Goal: Task Accomplishment & Management: Use online tool/utility

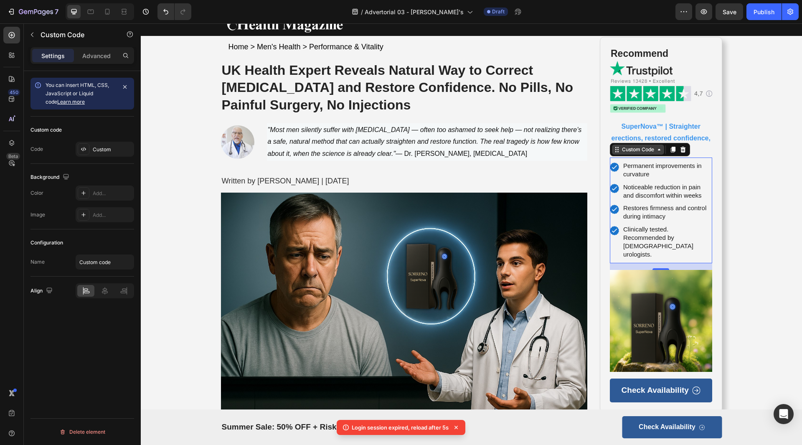
scroll to position [125, 0]
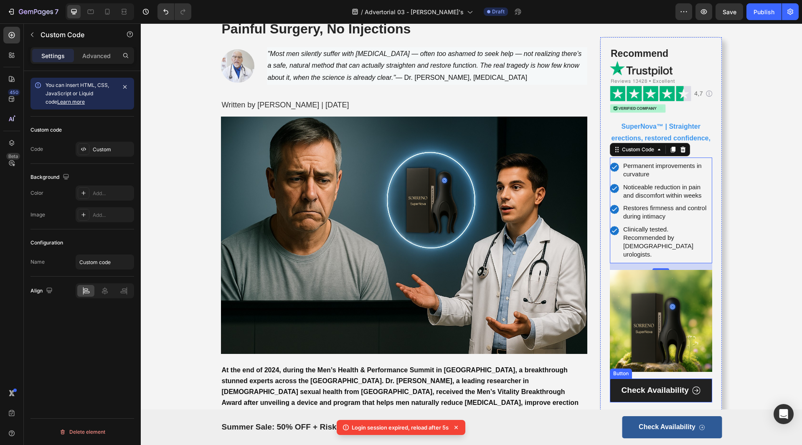
click at [705, 382] on link "Check Availability" at bounding box center [661, 390] width 102 height 24
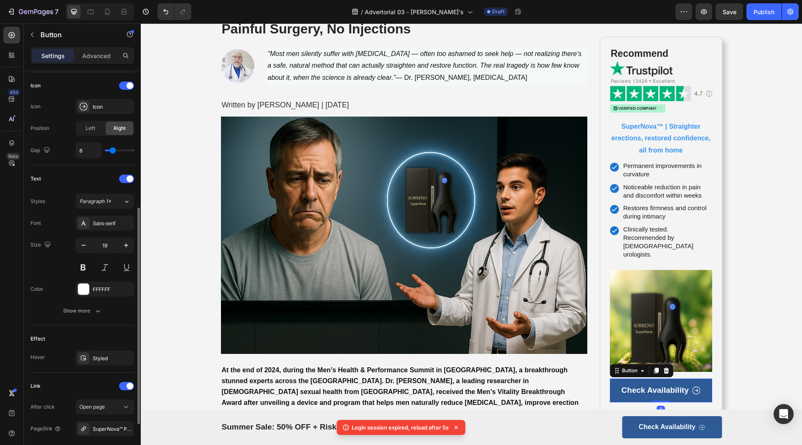
scroll to position [332, 0]
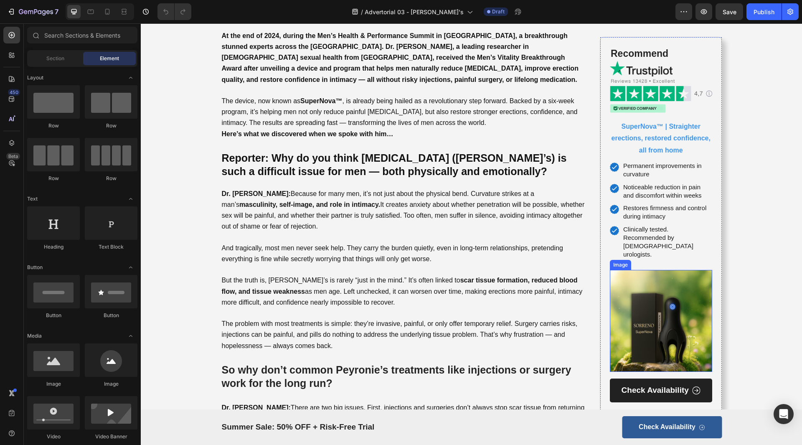
scroll to position [209, 0]
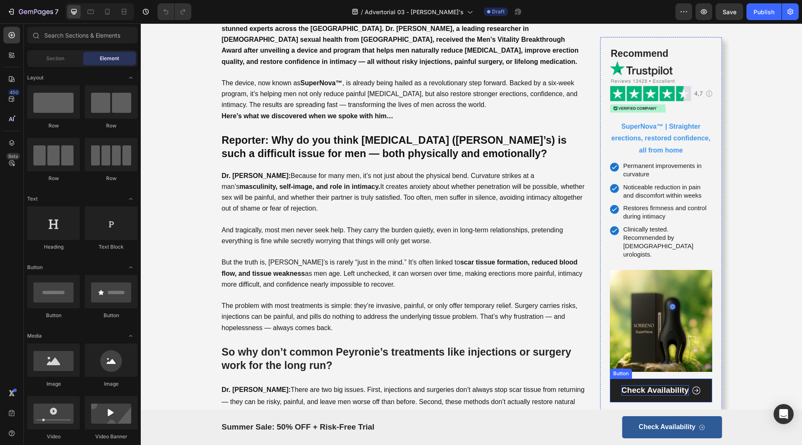
click at [671, 385] on p "Check Availability" at bounding box center [654, 390] width 67 height 10
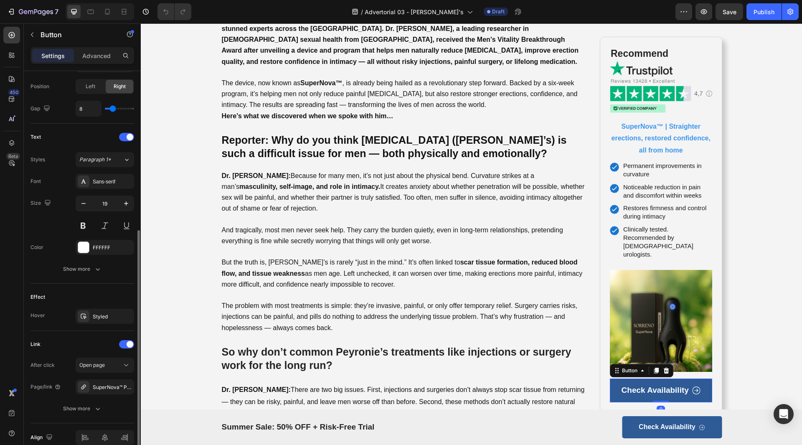
scroll to position [332, 0]
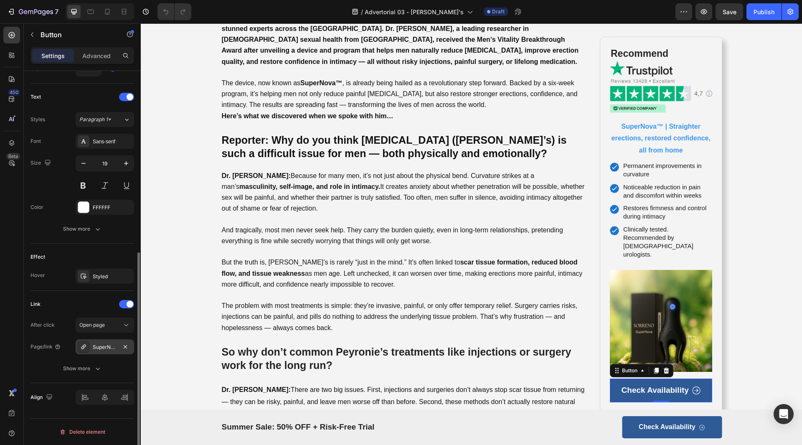
click at [119, 349] on div "SuperNova™ Performance System" at bounding box center [105, 346] width 58 height 15
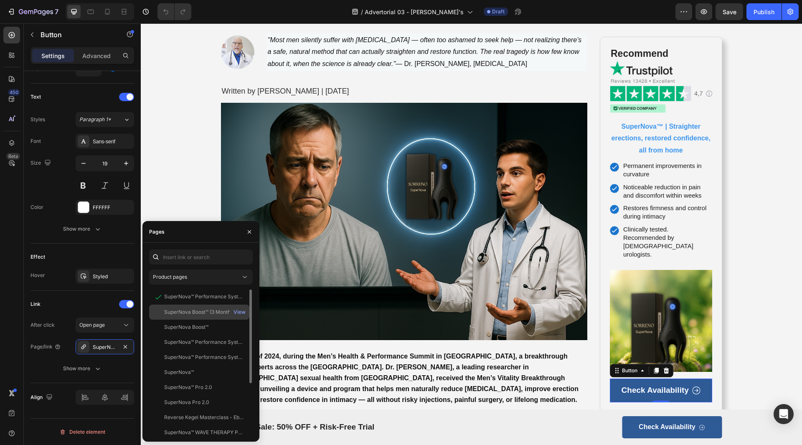
scroll to position [84, 0]
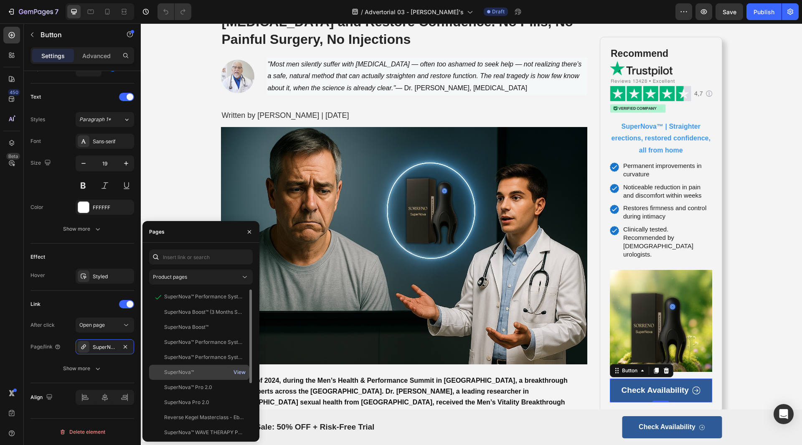
click at [236, 372] on div "View" at bounding box center [239, 372] width 12 height 8
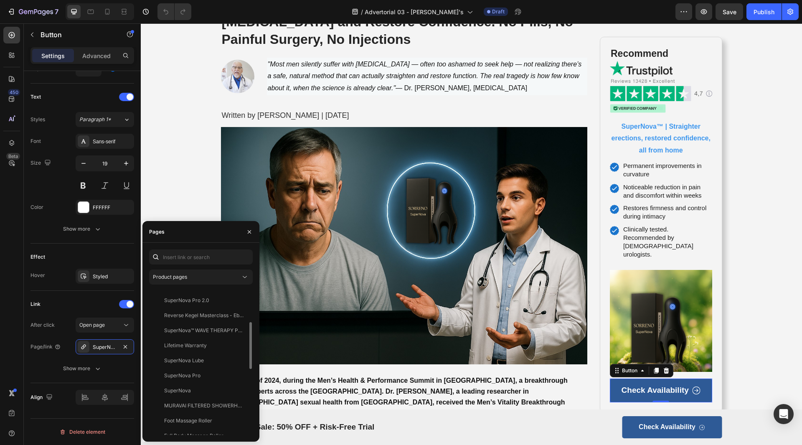
scroll to position [327, 0]
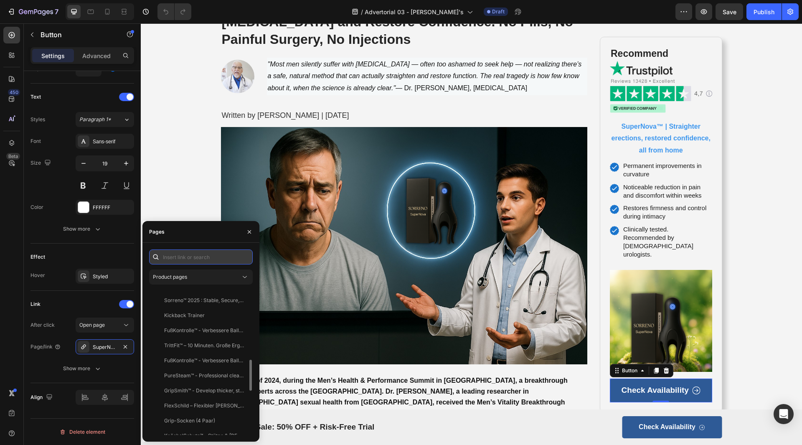
click at [190, 261] on input "text" at bounding box center [201, 256] width 104 height 15
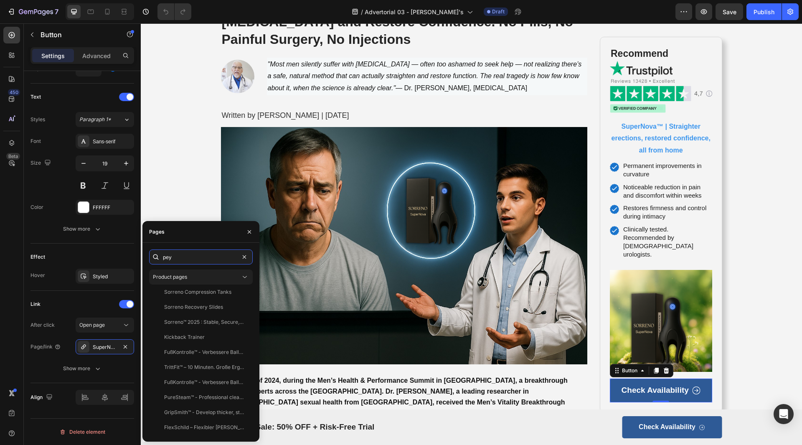
scroll to position [0, 0]
type input "p"
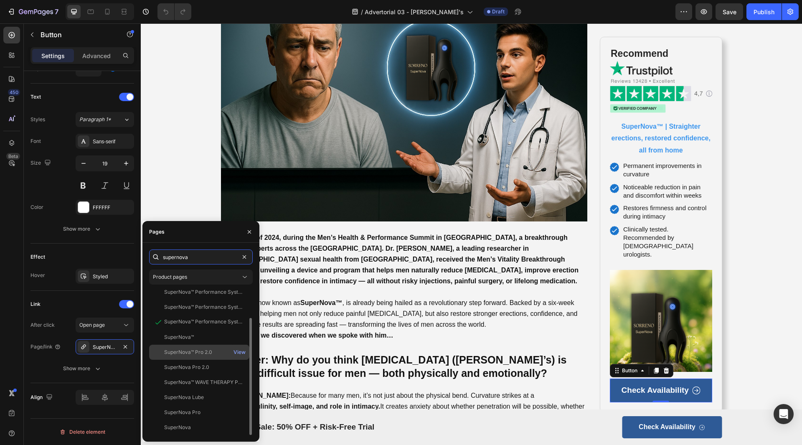
scroll to position [292, 0]
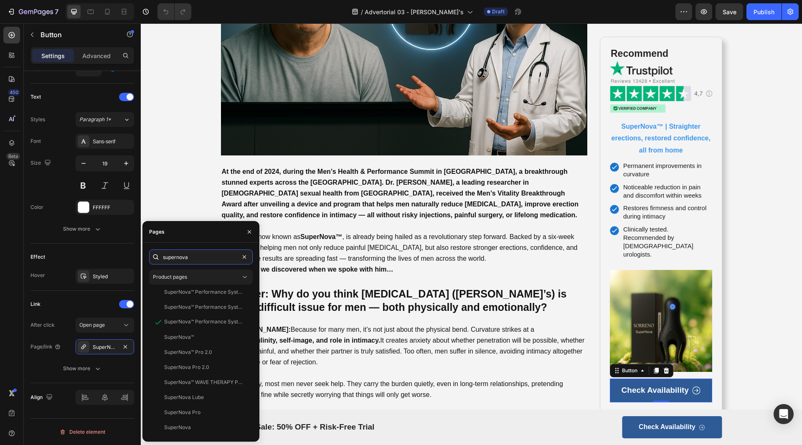
type input "supernova"
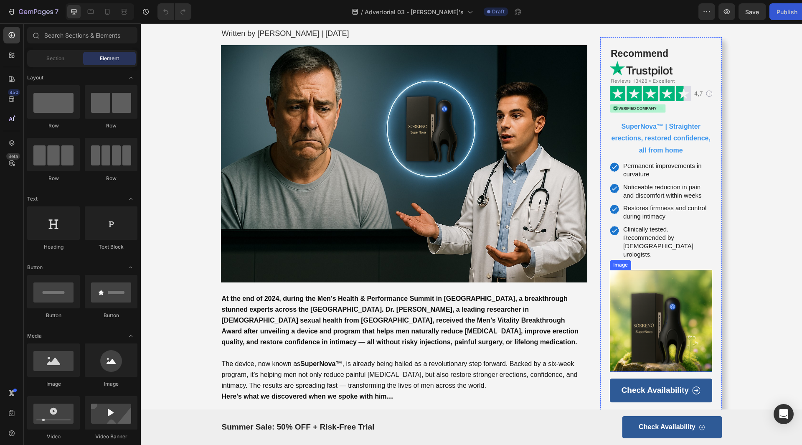
scroll to position [167, 0]
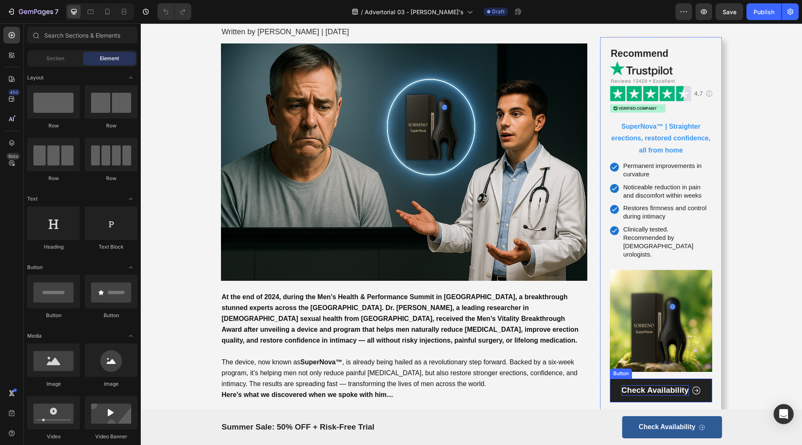
click at [664, 385] on p "Check Availability" at bounding box center [654, 390] width 67 height 10
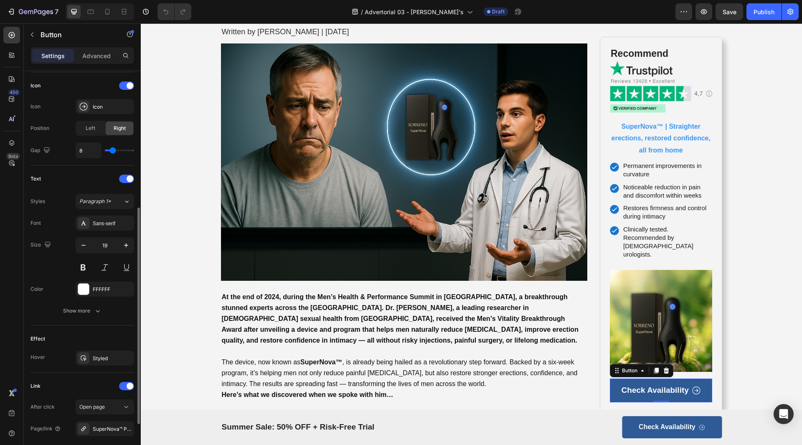
scroll to position [332, 0]
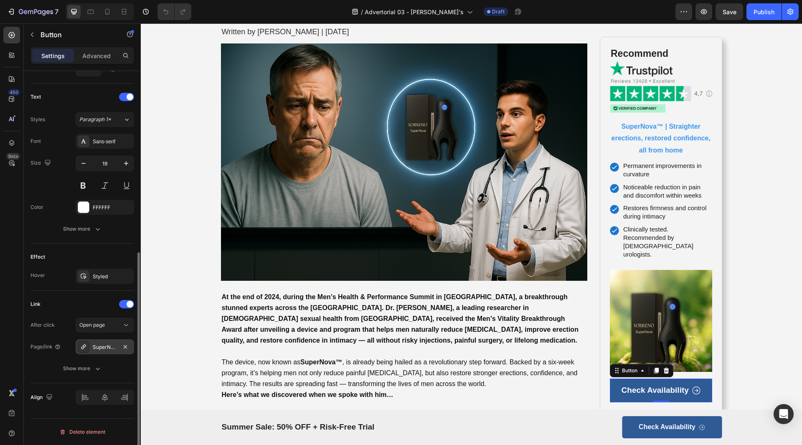
click at [102, 348] on div "SuperNova™ Performance System" at bounding box center [105, 347] width 24 height 8
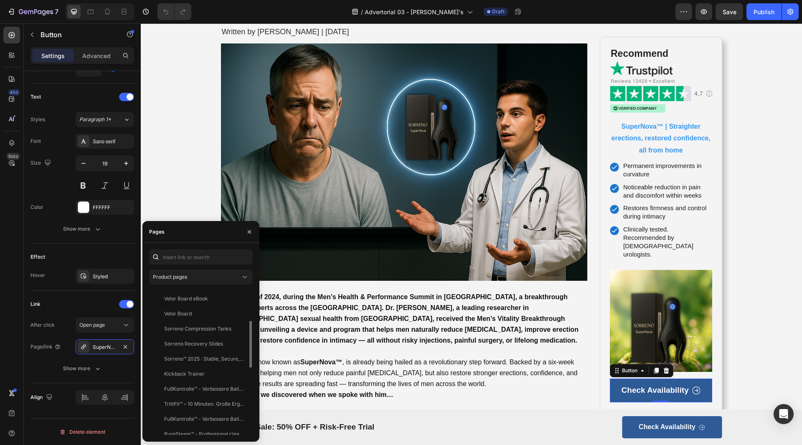
scroll to position [60, 0]
click at [208, 254] on input "text" at bounding box center [201, 256] width 104 height 15
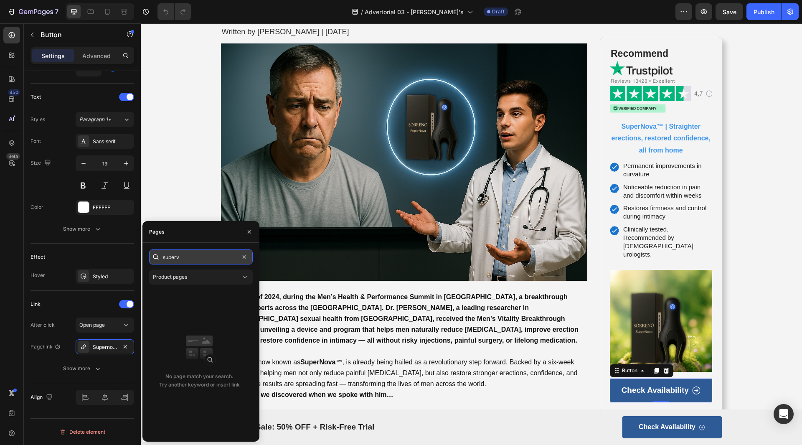
scroll to position [0, 0]
type input "s"
type input "trainer"
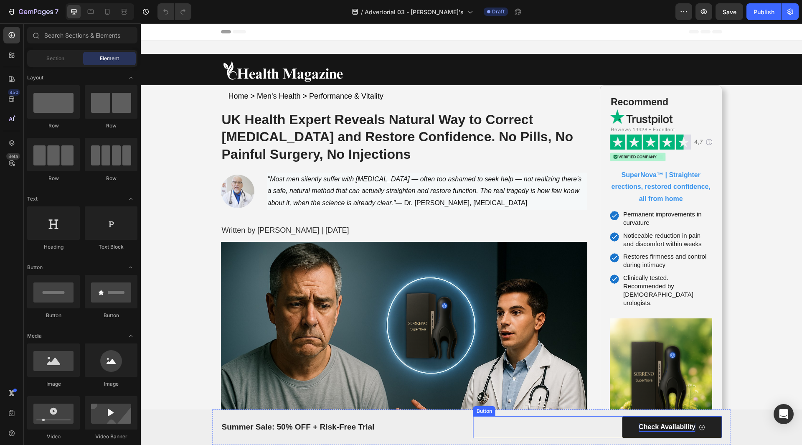
click at [669, 425] on p "Check Availability" at bounding box center [666, 427] width 57 height 9
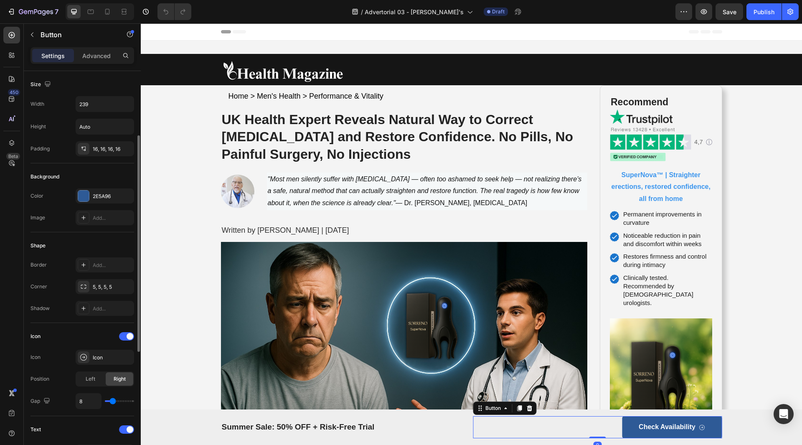
scroll to position [292, 0]
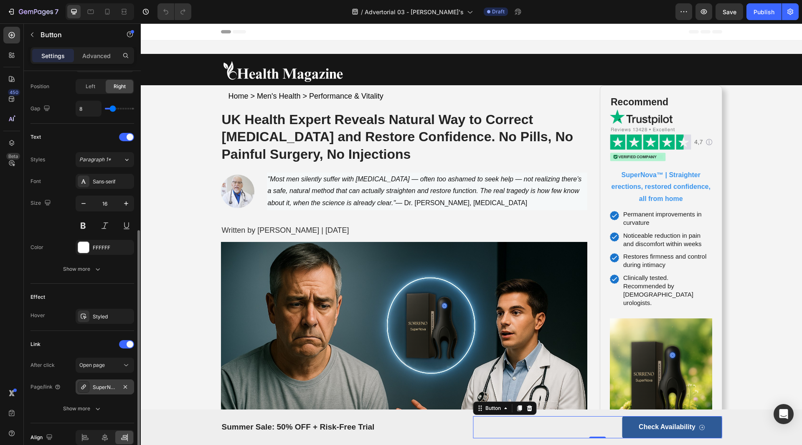
click at [109, 388] on div "SuperNova" at bounding box center [105, 387] width 24 height 8
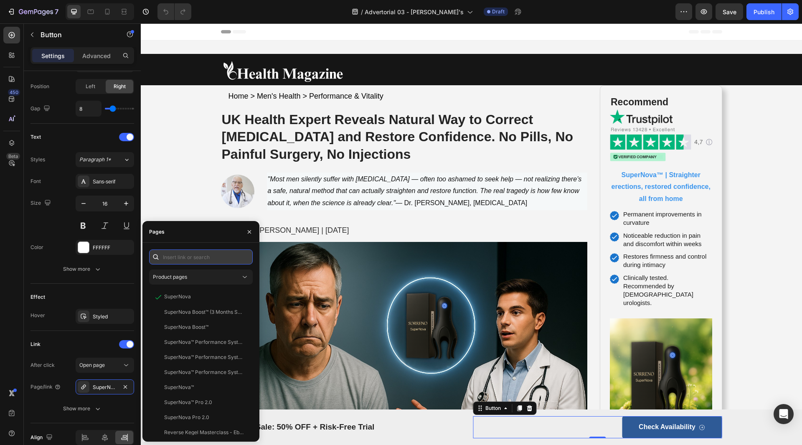
click at [208, 262] on input "text" at bounding box center [201, 256] width 104 height 15
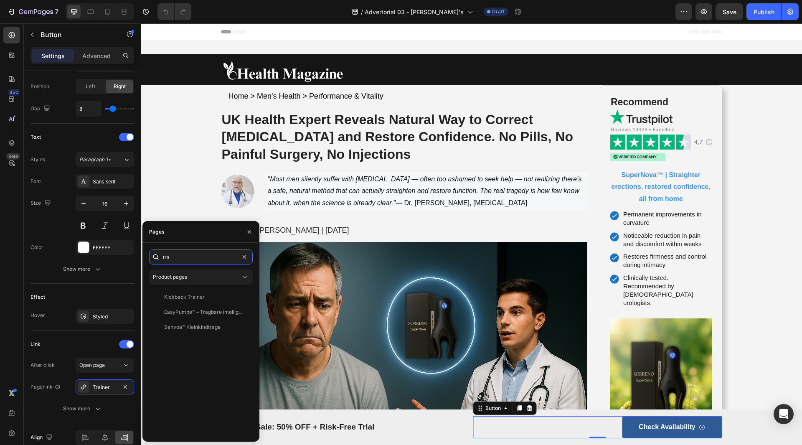
type input "tra"
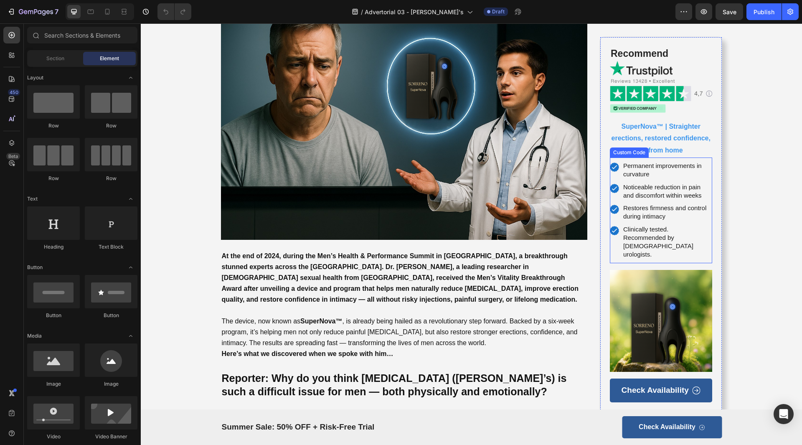
scroll to position [209, 0]
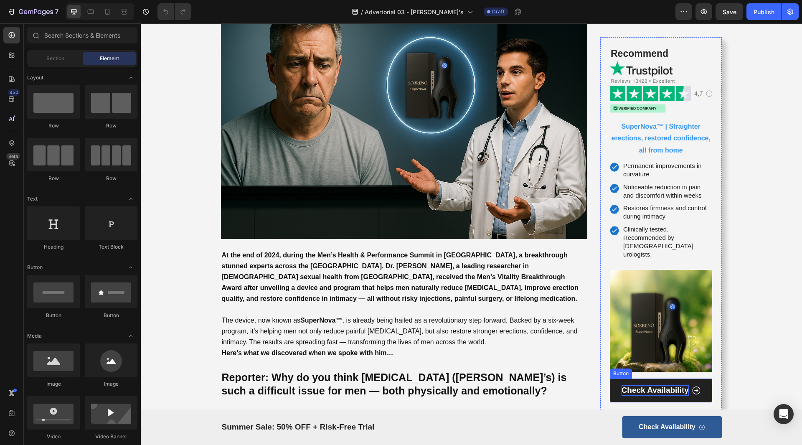
click at [683, 385] on p "Check Availability" at bounding box center [654, 390] width 67 height 10
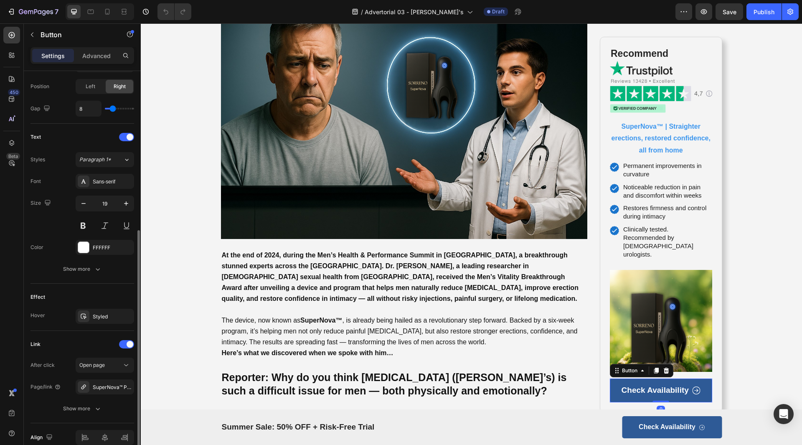
scroll to position [332, 0]
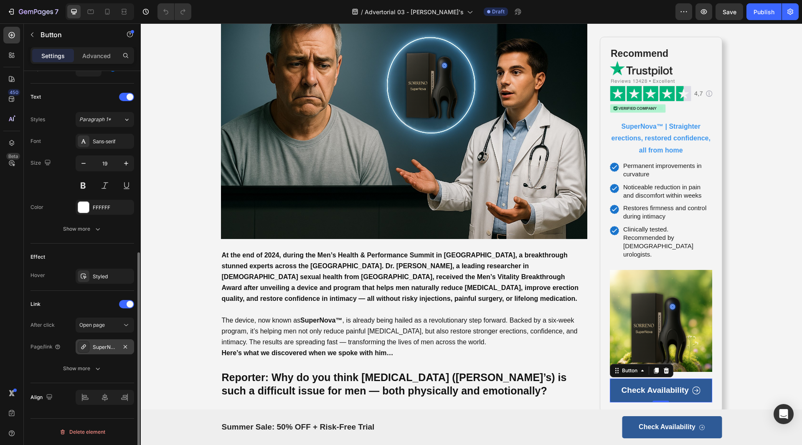
click at [105, 347] on div "SuperNova™ Performance System" at bounding box center [105, 347] width 24 height 8
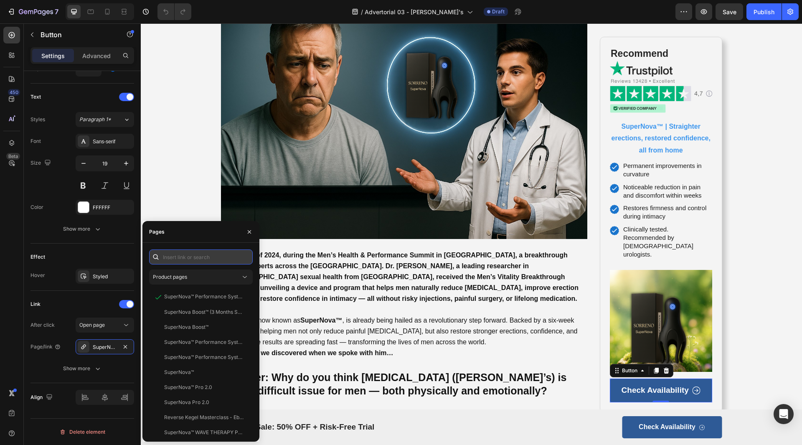
click at [201, 256] on input "text" at bounding box center [201, 256] width 104 height 15
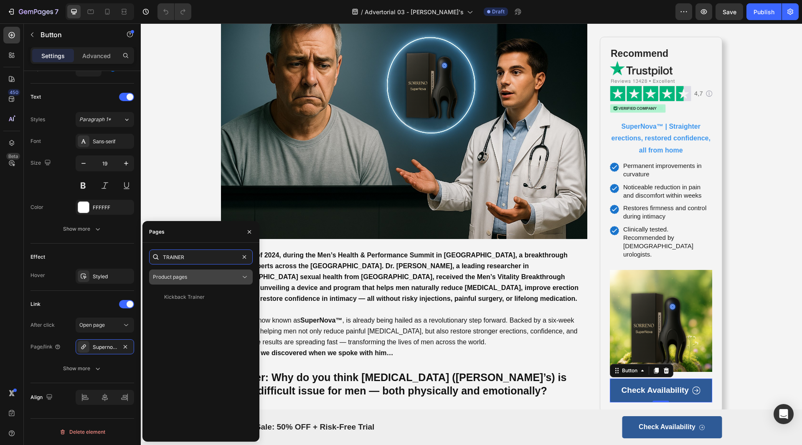
type input "TRAINER"
click at [223, 277] on div "Product pages" at bounding box center [197, 277] width 88 height 8
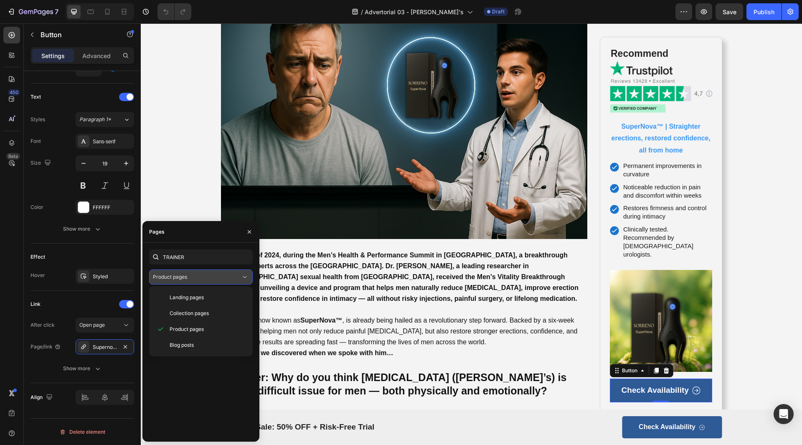
click at [223, 277] on div "Product pages" at bounding box center [197, 277] width 88 height 8
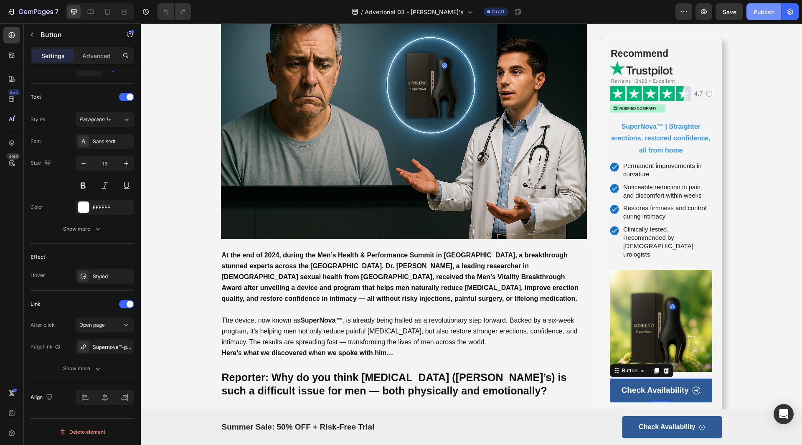
click at [767, 8] on div "Publish" at bounding box center [763, 12] width 21 height 9
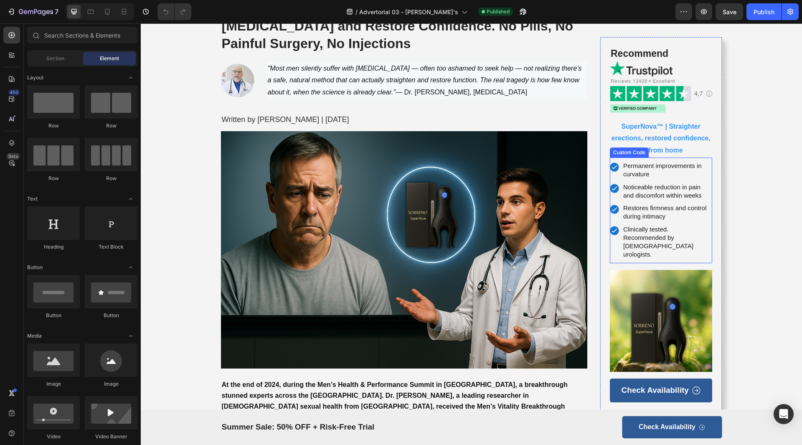
scroll to position [167, 0]
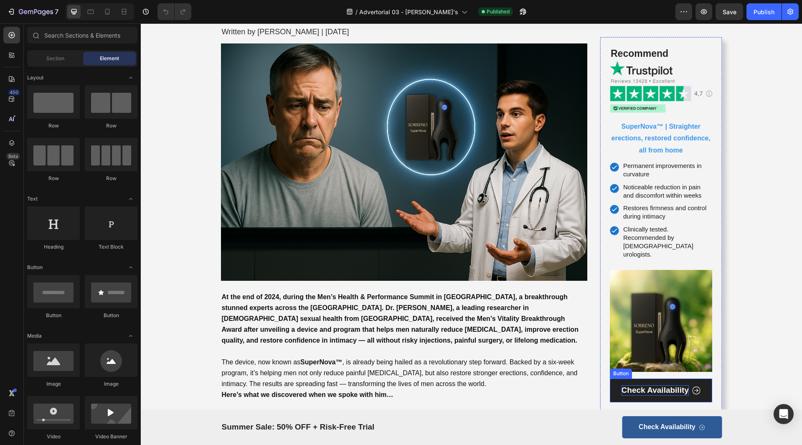
click at [670, 385] on p "Check Availability" at bounding box center [654, 390] width 67 height 10
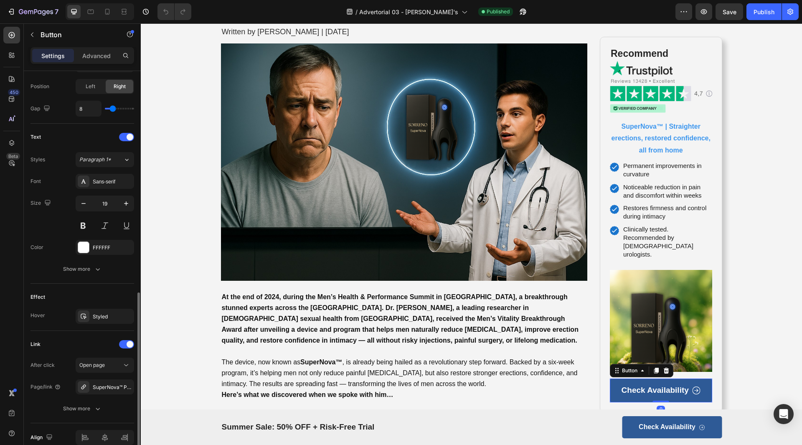
scroll to position [332, 0]
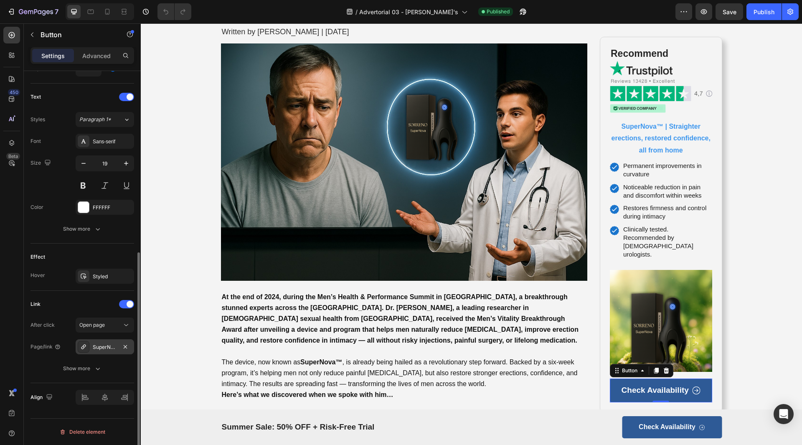
click at [107, 345] on div "SuperNova™ Performance System" at bounding box center [105, 347] width 24 height 8
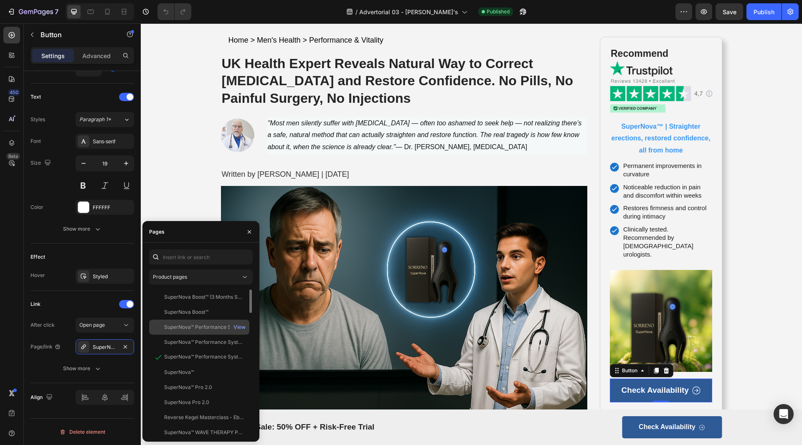
scroll to position [0, 0]
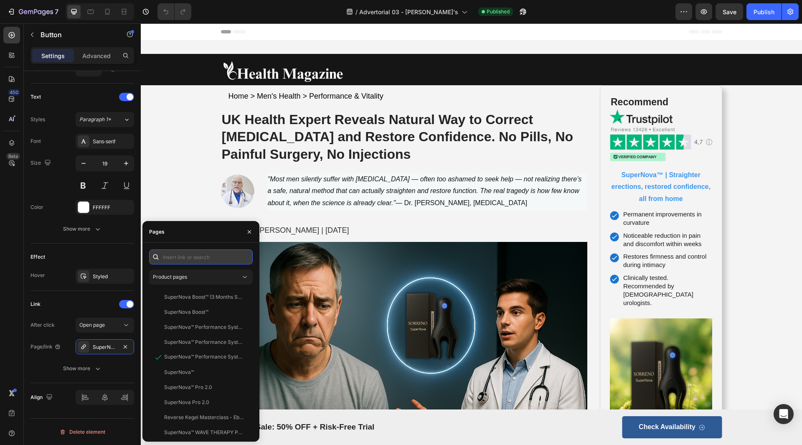
click at [208, 258] on input "text" at bounding box center [201, 256] width 104 height 15
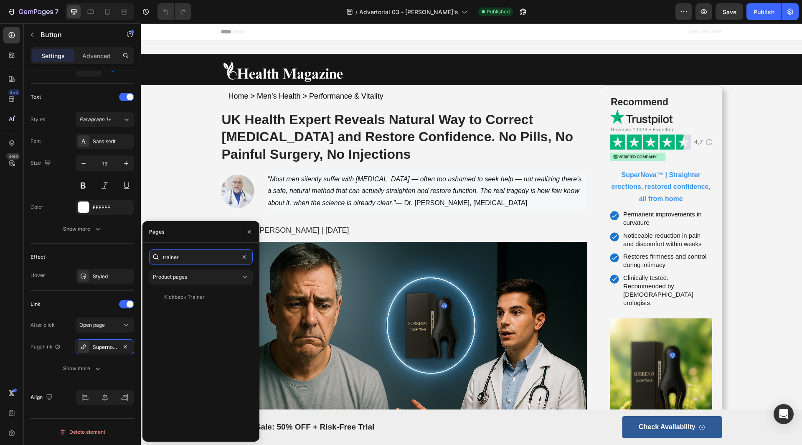
type input "trainer"
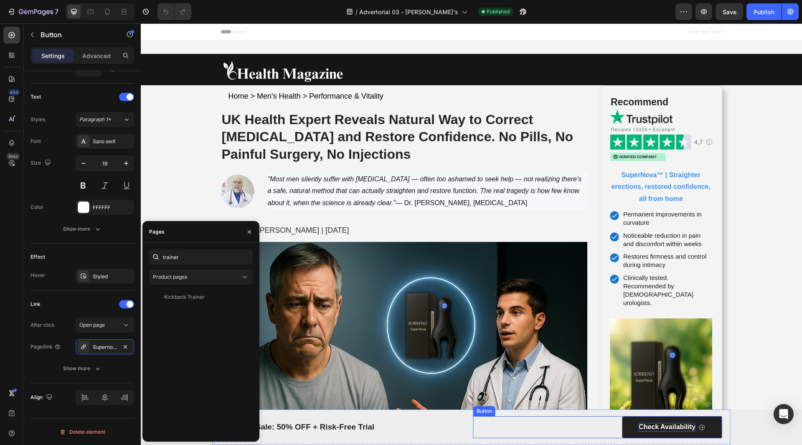
click at [684, 429] on p "Check Availability" at bounding box center [666, 427] width 57 height 9
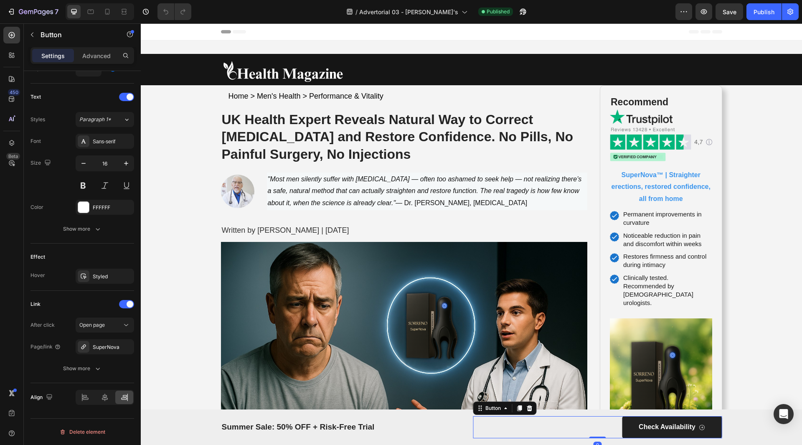
click at [677, 433] on link "Check Availability" at bounding box center [672, 427] width 100 height 22
click at [709, 430] on link "Check Availability" at bounding box center [672, 427] width 100 height 22
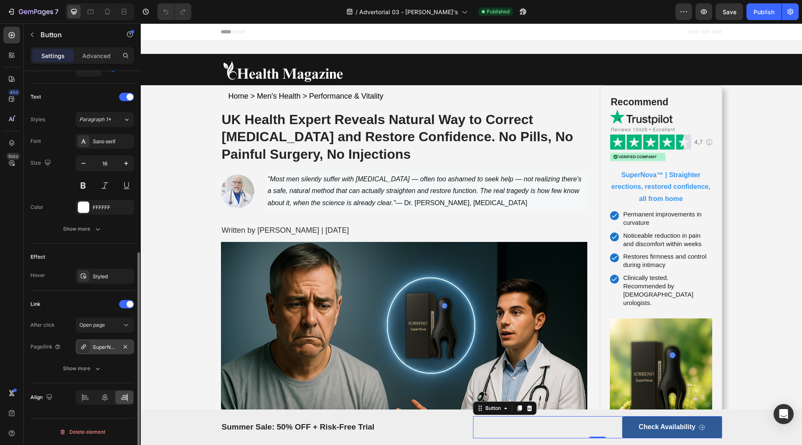
click at [102, 346] on div "SuperNova" at bounding box center [105, 347] width 24 height 8
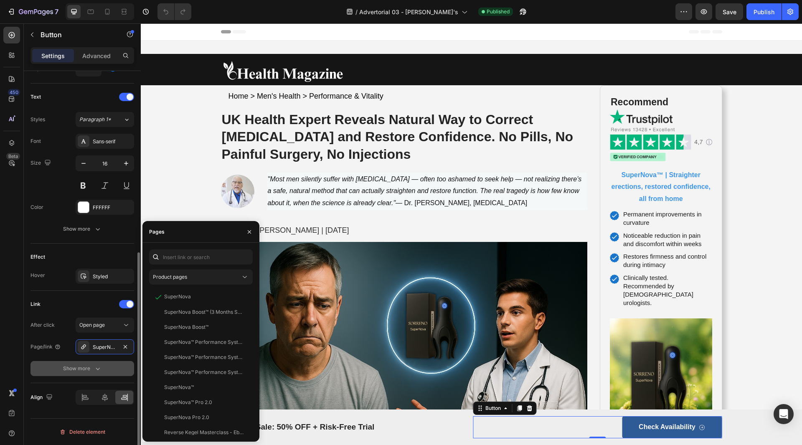
click at [91, 366] on div "Show more" at bounding box center [82, 368] width 39 height 8
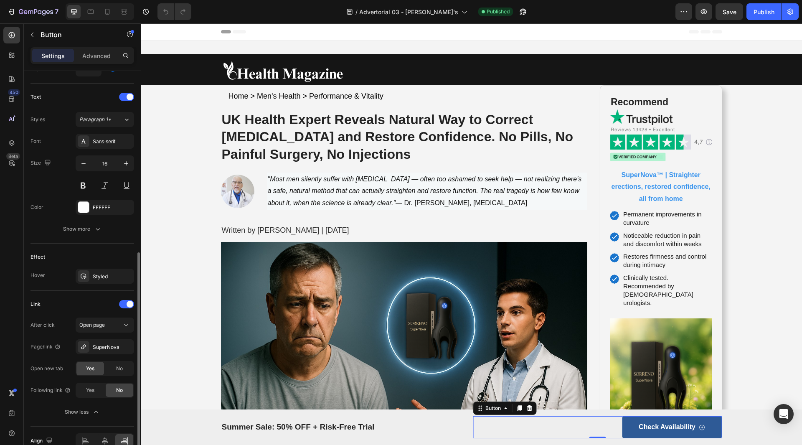
scroll to position [376, 0]
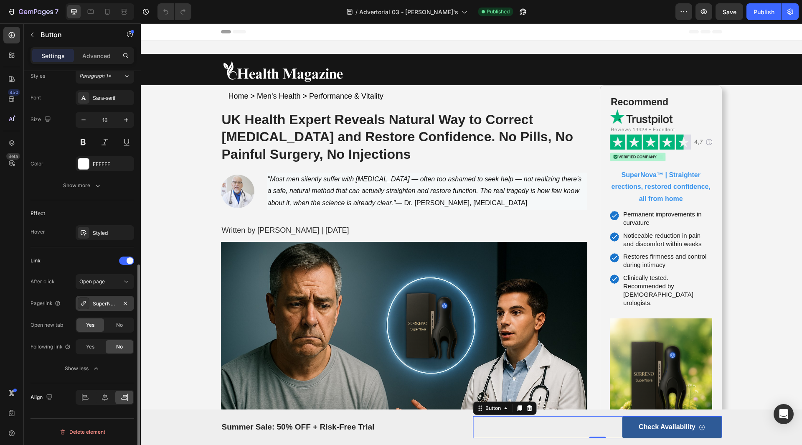
click at [112, 303] on div "SuperNova" at bounding box center [105, 304] width 24 height 8
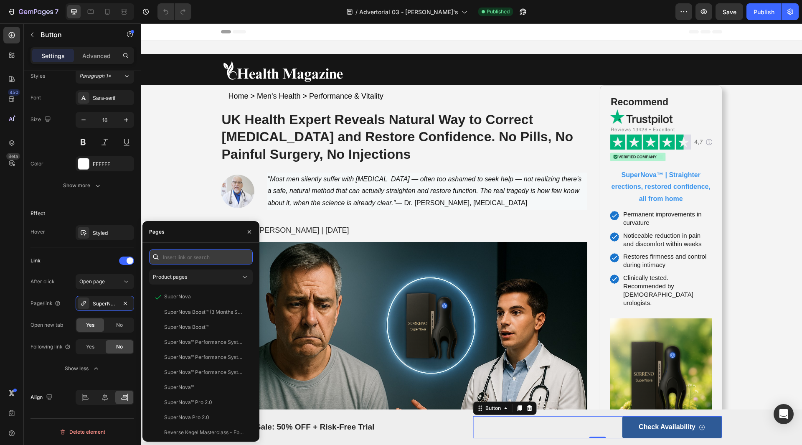
click at [205, 255] on input "text" at bounding box center [201, 256] width 104 height 15
paste input "https://sorreno.com/products/peyronies-trainer"
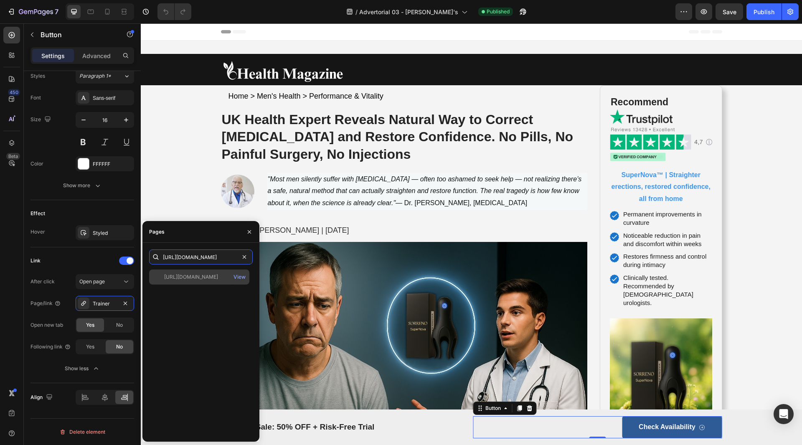
type input "https://sorreno.com/products/peyronies-trainer"
click at [218, 279] on div "https://sorreno.com/products/peyronies-trainer" at bounding box center [191, 277] width 54 height 8
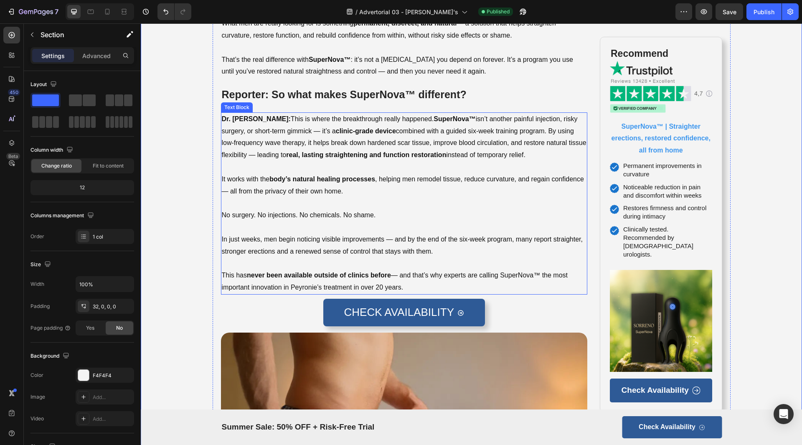
scroll to position [1044, 0]
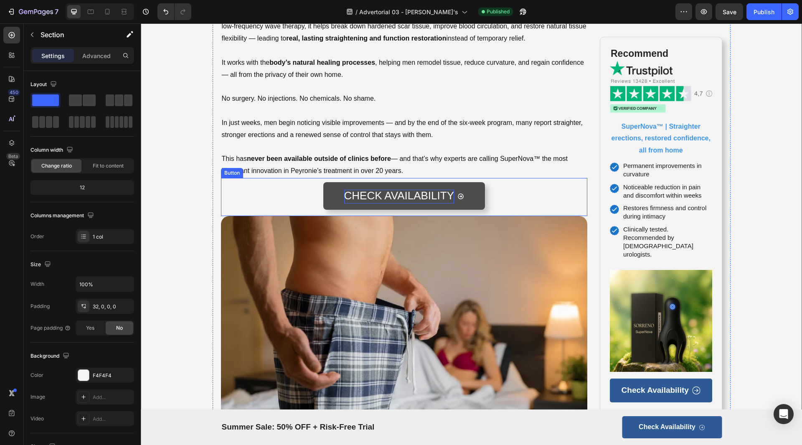
click at [412, 195] on span "CHECK AVAILABILITY" at bounding box center [399, 195] width 110 height 13
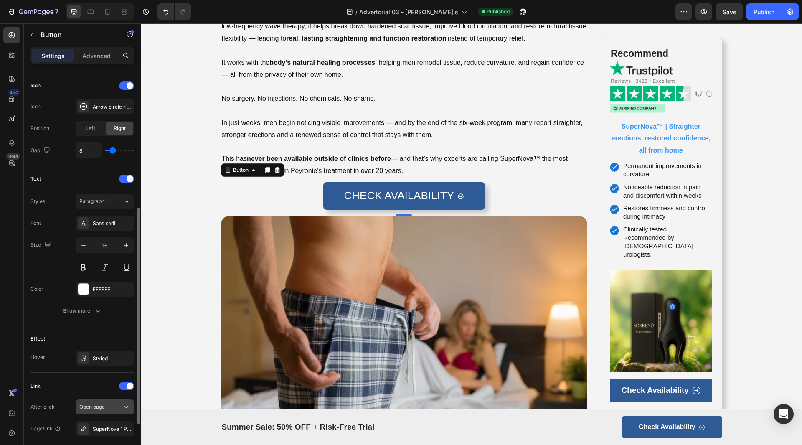
scroll to position [332, 0]
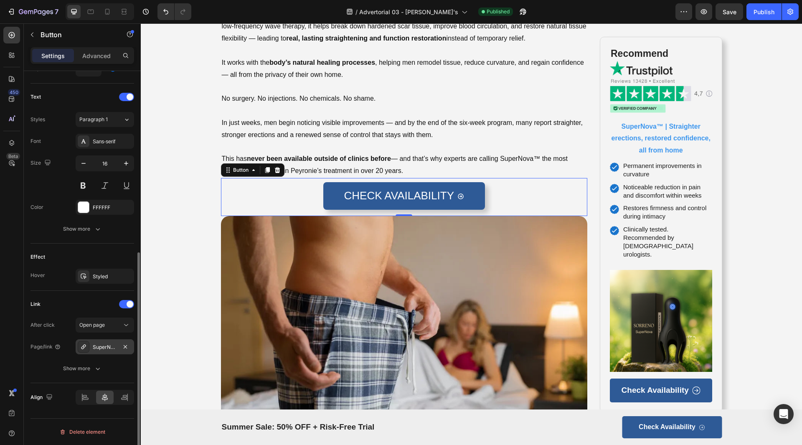
click at [103, 350] on div "SuperNova™ Performance System" at bounding box center [105, 347] width 24 height 8
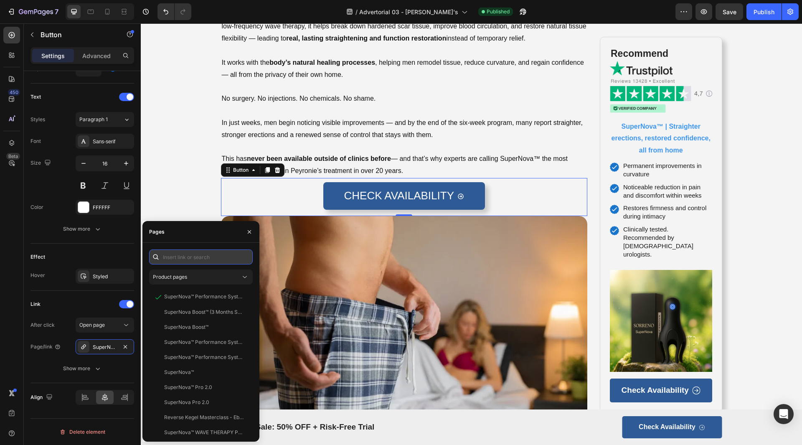
click at [192, 257] on input "text" at bounding box center [201, 256] width 104 height 15
paste input "https://sorreno.com/products/peyronies-trainer"
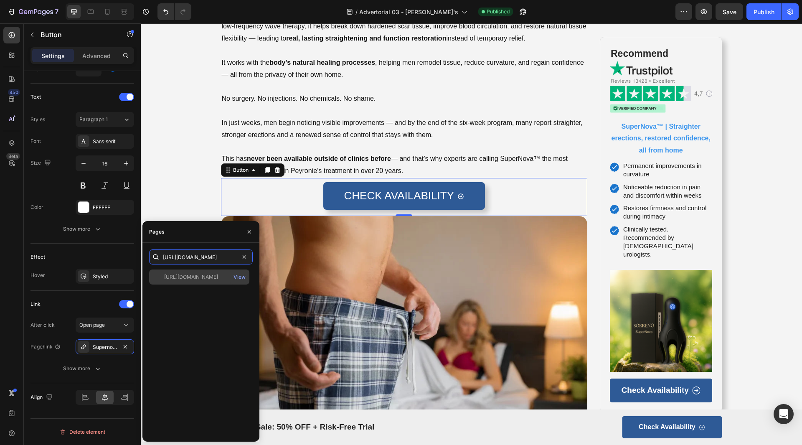
type input "https://sorreno.com/products/peyronies-trainer"
click at [199, 278] on div "https://sorreno.com/products/peyronies-trainer" at bounding box center [191, 277] width 54 height 8
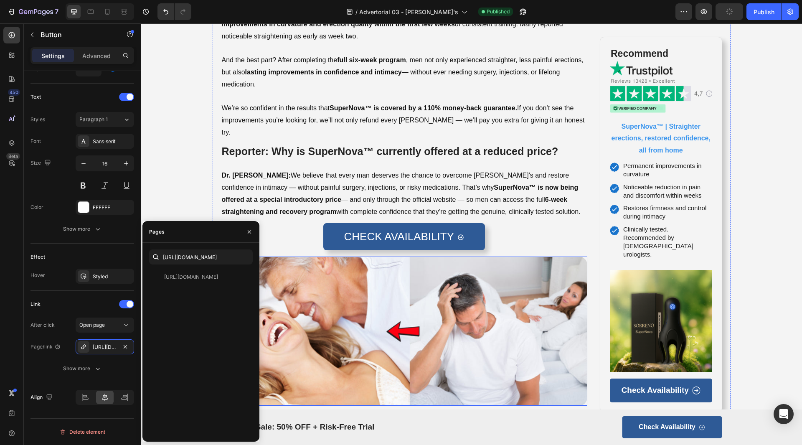
scroll to position [1796, 0]
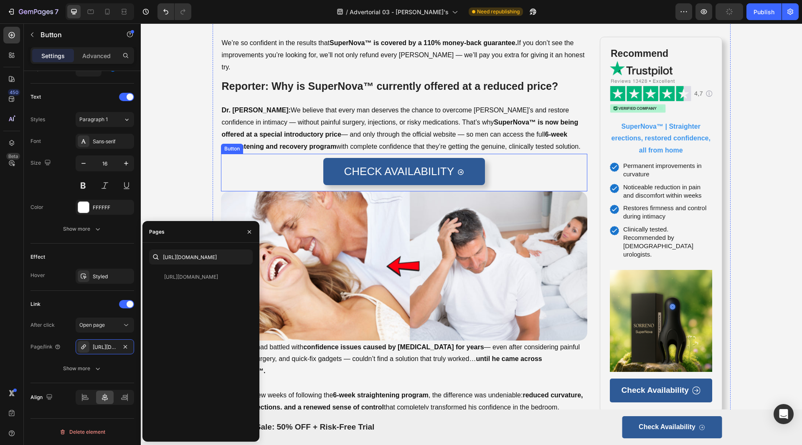
click at [506, 154] on div "CHECK AVAILABILITY Button" at bounding box center [404, 173] width 367 height 38
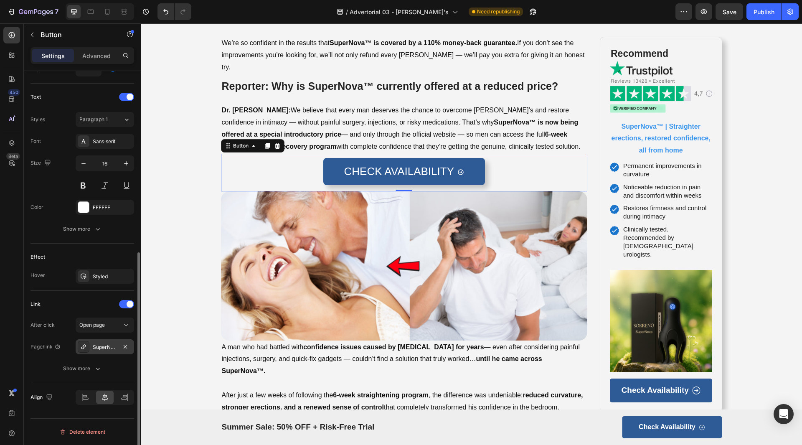
click at [106, 346] on div "SuperNova™ Performance System" at bounding box center [105, 347] width 24 height 8
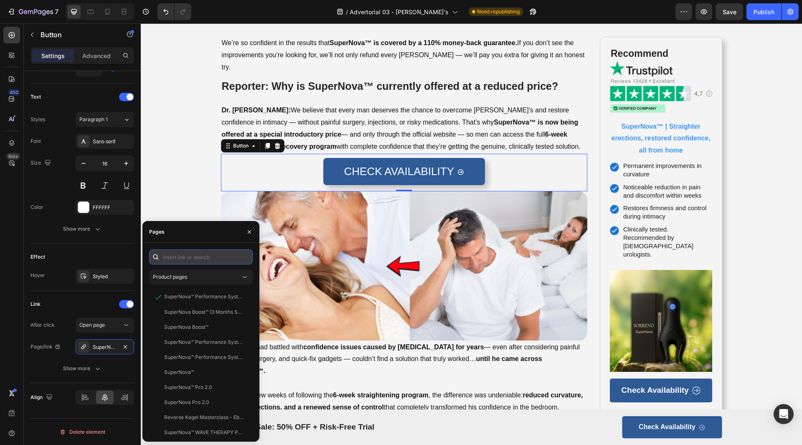
click at [220, 261] on input "text" at bounding box center [201, 256] width 104 height 15
paste input "https://sorreno.com/products/peyronies-trainer"
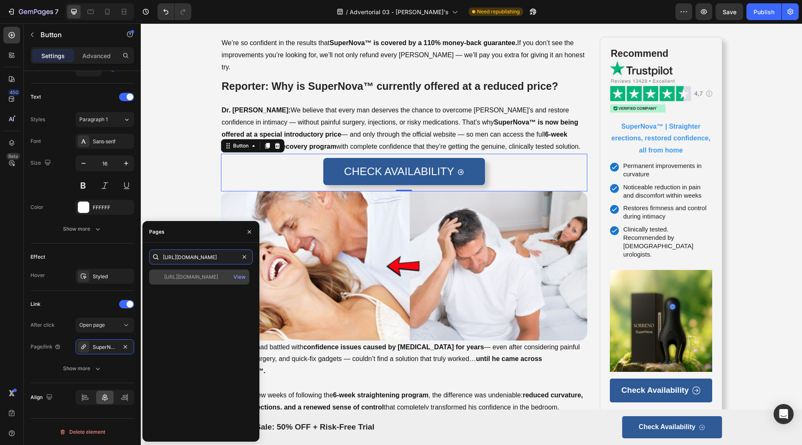
type input "https://sorreno.com/products/peyronies-trainer"
click at [208, 275] on div "https://sorreno.com/products/peyronies-trainer" at bounding box center [191, 277] width 54 height 8
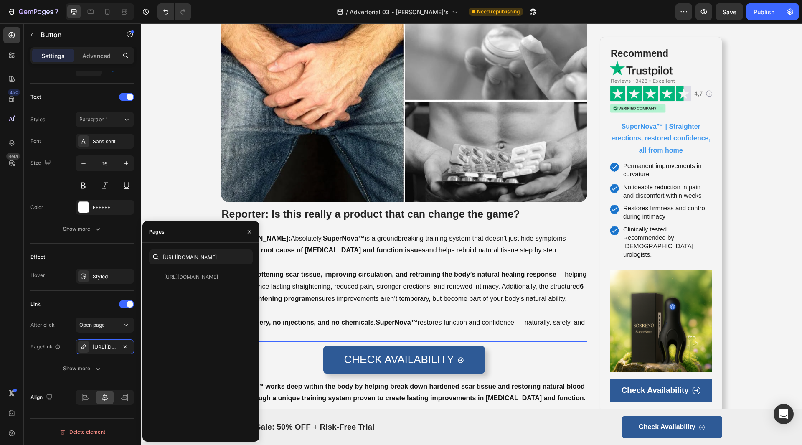
scroll to position [2046, 0]
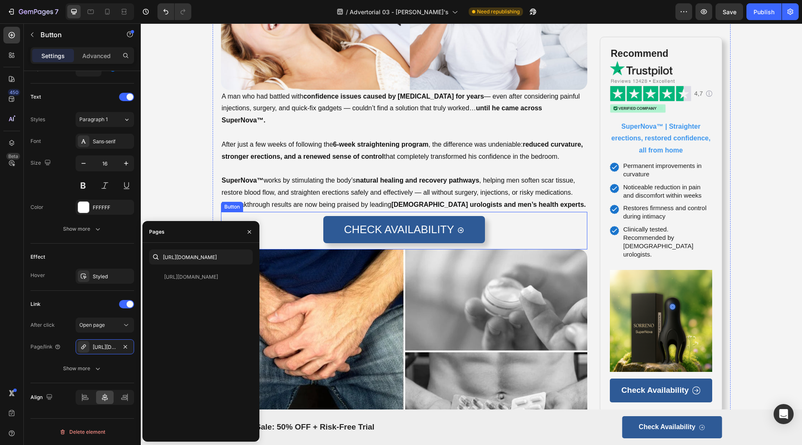
click at [543, 215] on div "CHECK AVAILABILITY Button" at bounding box center [404, 231] width 367 height 38
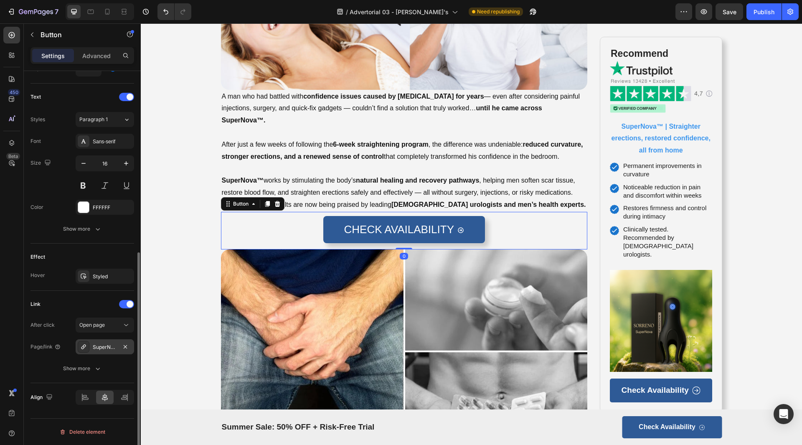
click at [109, 345] on div "SuperNova™ Performance System" at bounding box center [105, 347] width 24 height 8
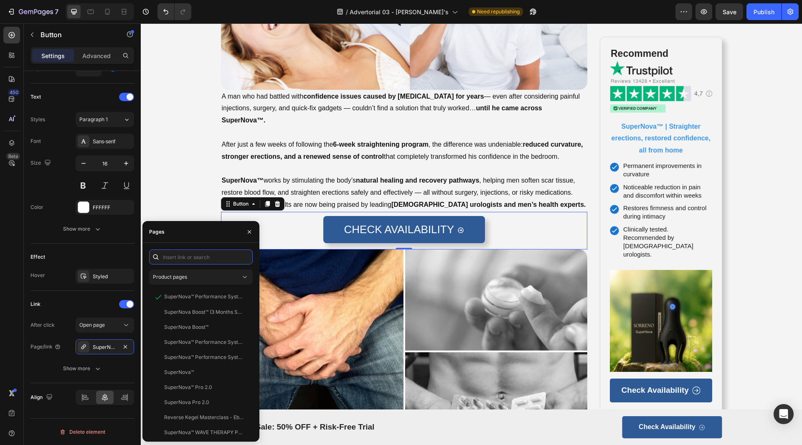
click at [218, 249] on div "Product pages SuperNova™ Performance System View SuperNova Boost™ (3 Months Sup…" at bounding box center [200, 342] width 117 height 199
paste input "https://sorreno.com/products/peyronies-trainer"
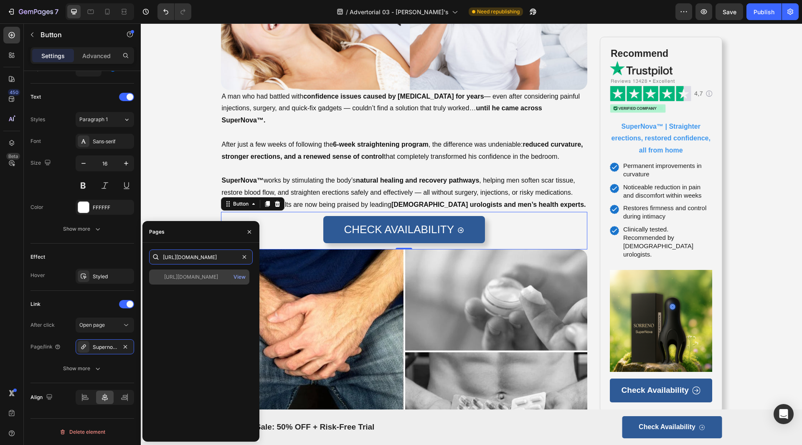
type input "https://sorreno.com/products/peyronies-trainer"
click at [211, 283] on div "https://sorreno.com/products/peyronies-trainer View" at bounding box center [199, 276] width 100 height 15
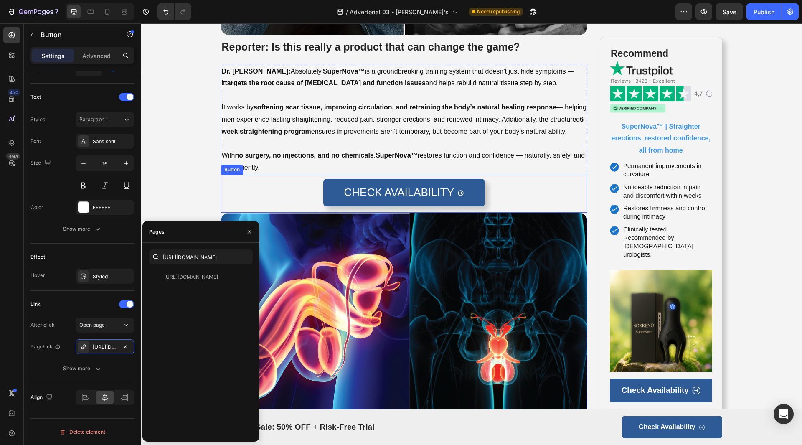
click at [507, 186] on div "CHECK AVAILABILITY Button" at bounding box center [404, 194] width 367 height 38
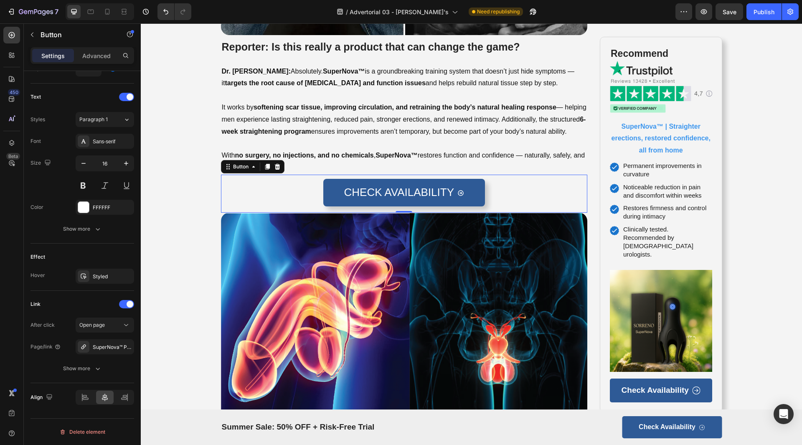
scroll to position [2505, 0]
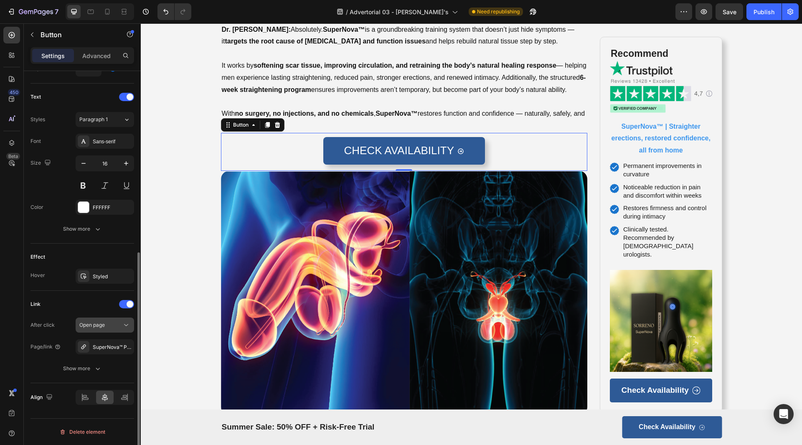
click at [96, 325] on span "Open page" at bounding box center [91, 325] width 25 height 6
click at [108, 323] on div "Open page" at bounding box center [100, 325] width 43 height 8
click at [105, 348] on div "SuperNova™ Performance System" at bounding box center [105, 347] width 24 height 8
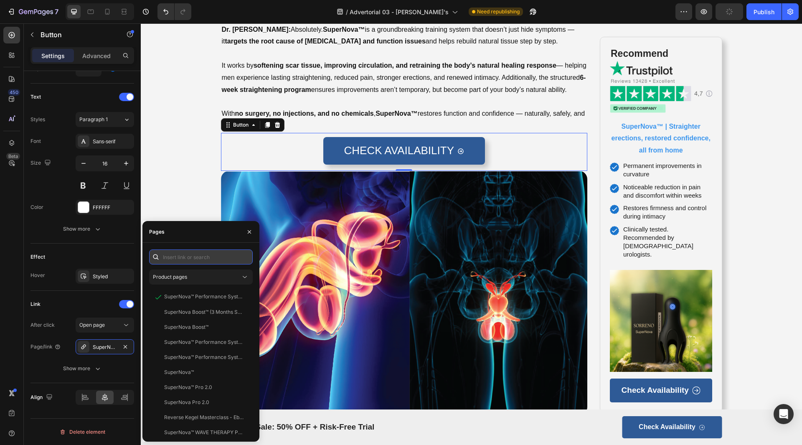
click at [185, 253] on input "text" at bounding box center [201, 256] width 104 height 15
paste input "https://sorreno.com/products/peyronies-trainer"
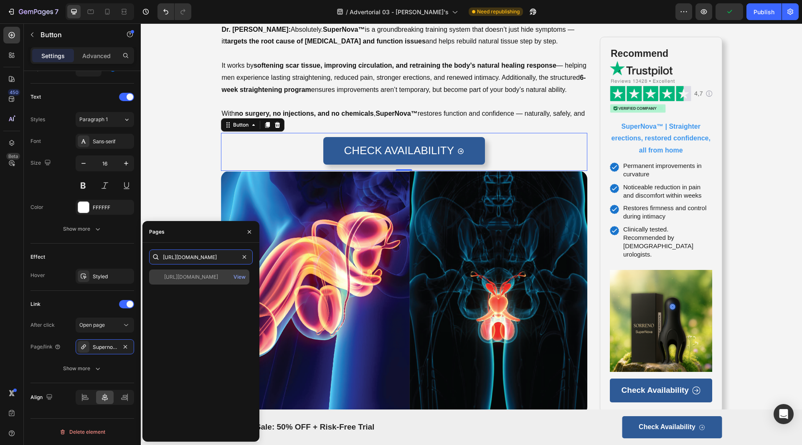
type input "https://sorreno.com/products/peyronies-trainer"
click at [194, 276] on div "https://sorreno.com/products/peyronies-trainer" at bounding box center [191, 277] width 54 height 8
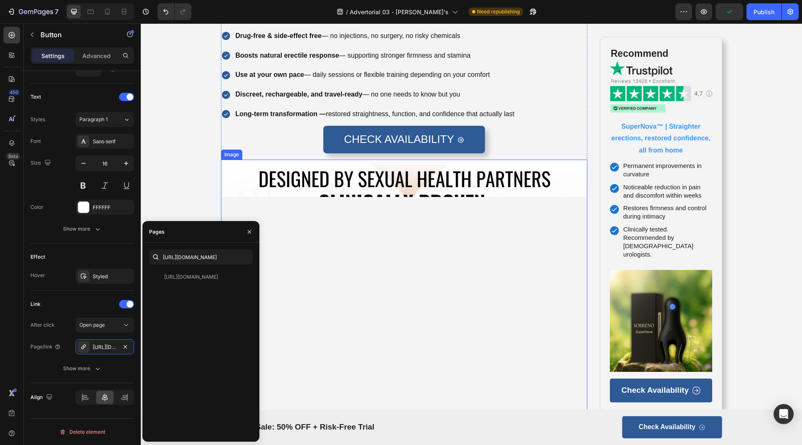
scroll to position [3132, 0]
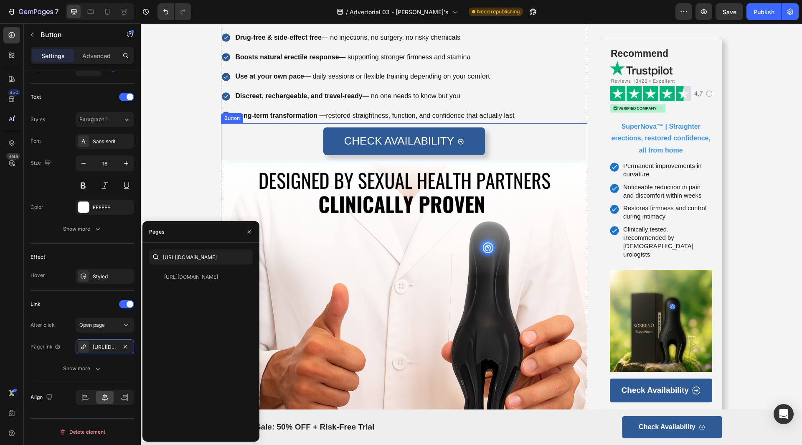
click at [507, 132] on div "CHECK AVAILABILITY Button" at bounding box center [404, 142] width 367 height 38
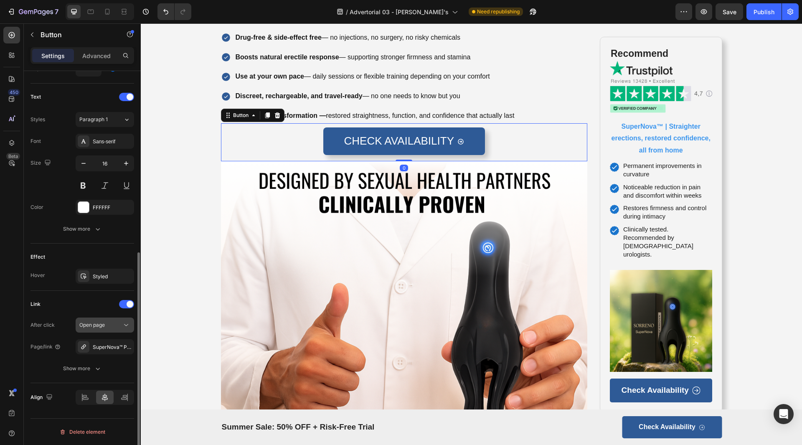
click at [98, 323] on span "Open page" at bounding box center [91, 325] width 25 height 6
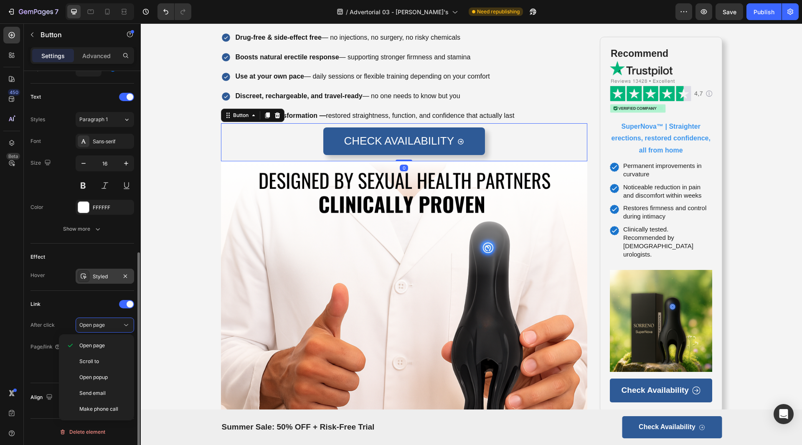
click at [105, 275] on div "Styled" at bounding box center [105, 277] width 24 height 8
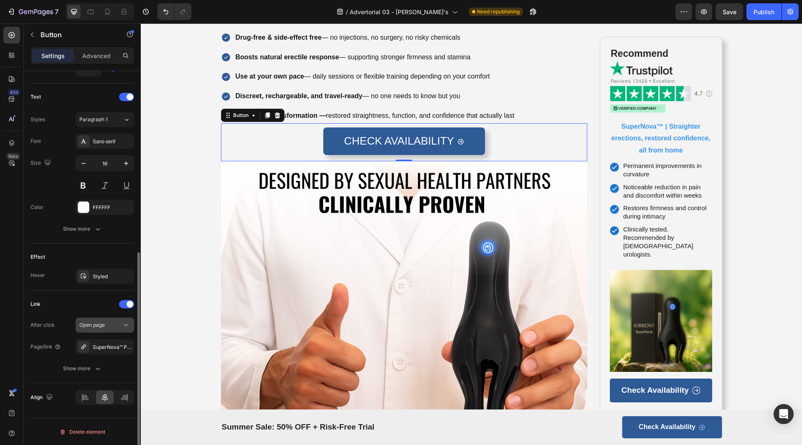
click at [107, 320] on button "Open page" at bounding box center [105, 324] width 58 height 15
click at [88, 326] on span "Open page" at bounding box center [91, 325] width 25 height 6
click at [100, 347] on div "SuperNova™ Performance System" at bounding box center [105, 347] width 24 height 8
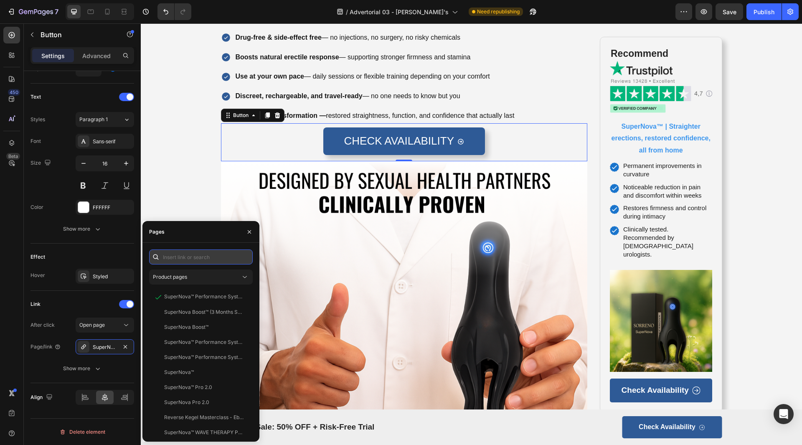
click at [203, 256] on input "text" at bounding box center [201, 256] width 104 height 15
paste input "https://sorreno.com/products/peyronies-trainer"
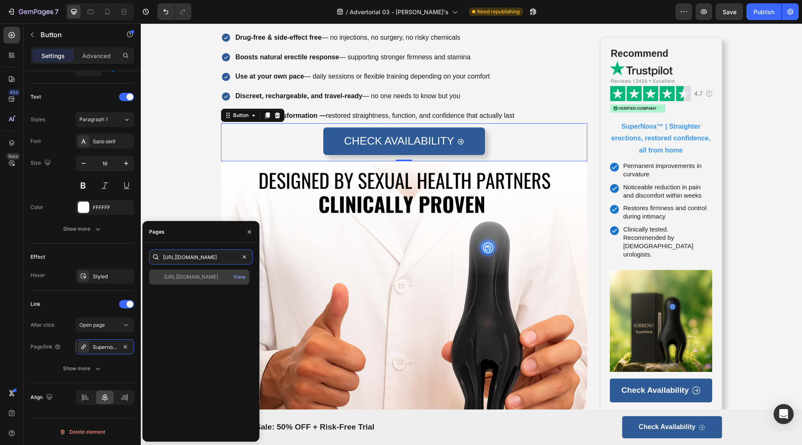
type input "https://sorreno.com/products/peyronies-trainer"
click at [198, 276] on div "https://sorreno.com/products/peyronies-trainer" at bounding box center [191, 277] width 54 height 8
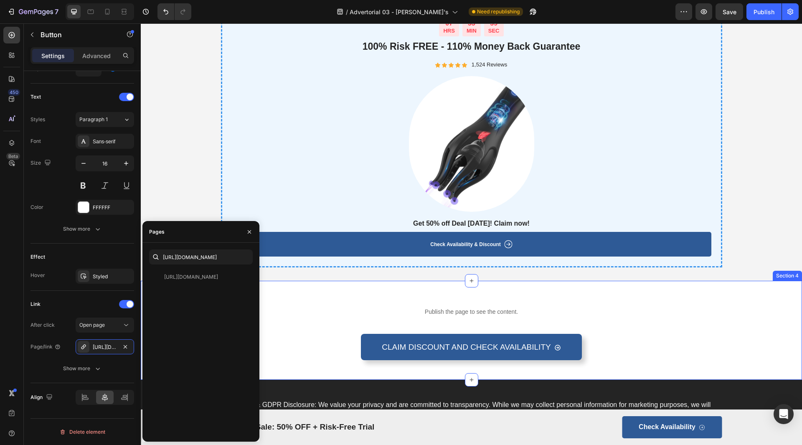
scroll to position [4050, 0]
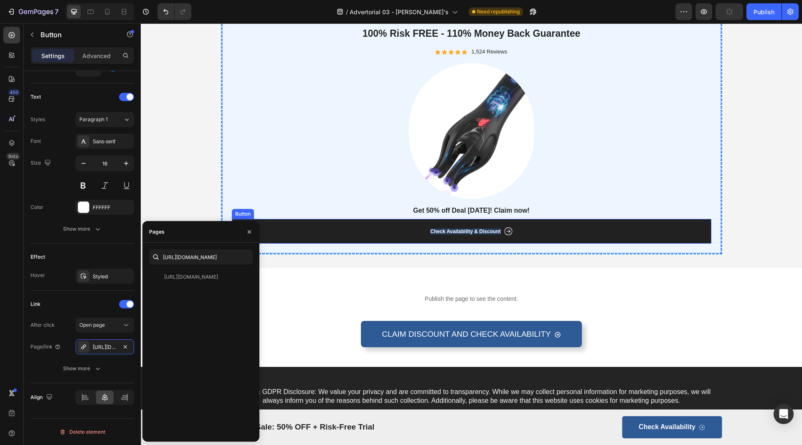
click at [579, 226] on link "Check Availability & Discount" at bounding box center [471, 231] width 479 height 25
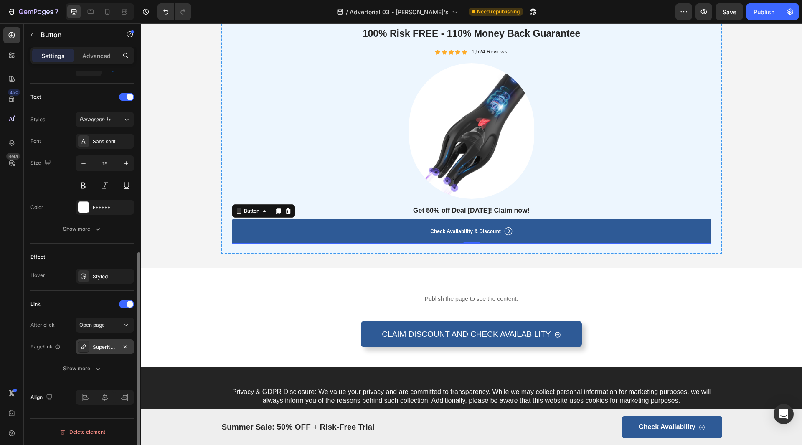
click at [104, 345] on div "SuperNova™ Performance System" at bounding box center [105, 347] width 24 height 8
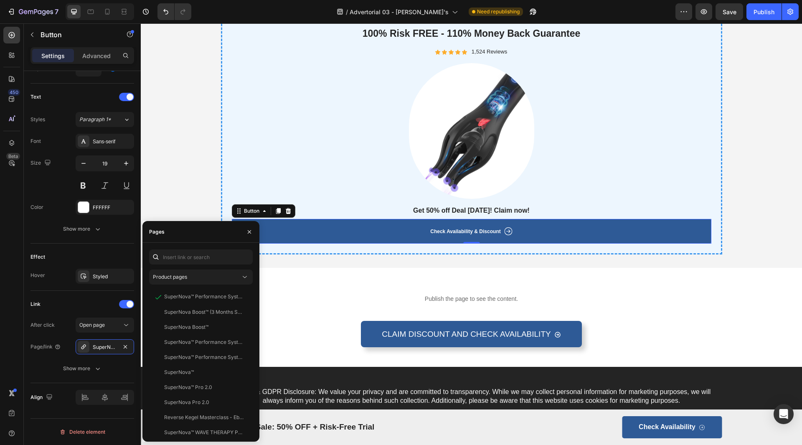
click at [192, 249] on div "Product pages SuperNova™ Performance System View SuperNova Boost™ (3 Months Sup…" at bounding box center [200, 342] width 117 height 199
click at [193, 256] on input "text" at bounding box center [201, 256] width 104 height 15
paste input "https://sorreno.com/products/peyronies-trainer"
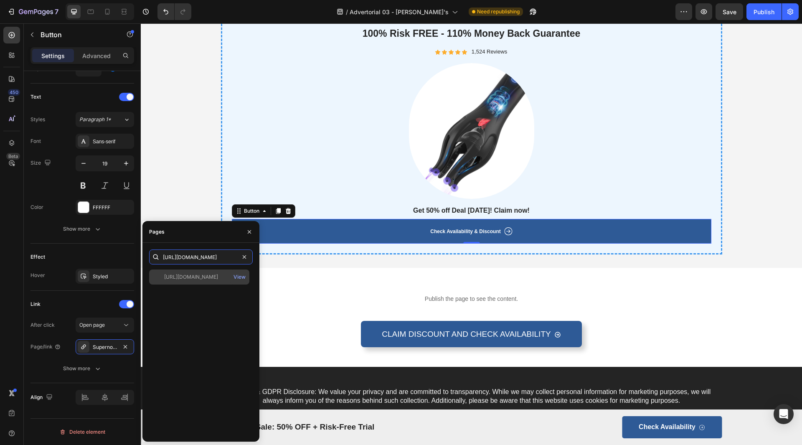
type input "https://sorreno.com/products/peyronies-trainer"
click at [202, 276] on div "https://sorreno.com/products/peyronies-trainer" at bounding box center [191, 277] width 54 height 8
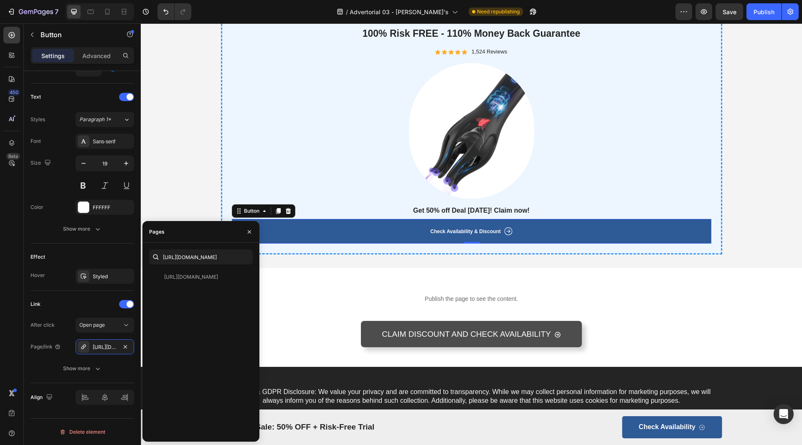
scroll to position [0, 0]
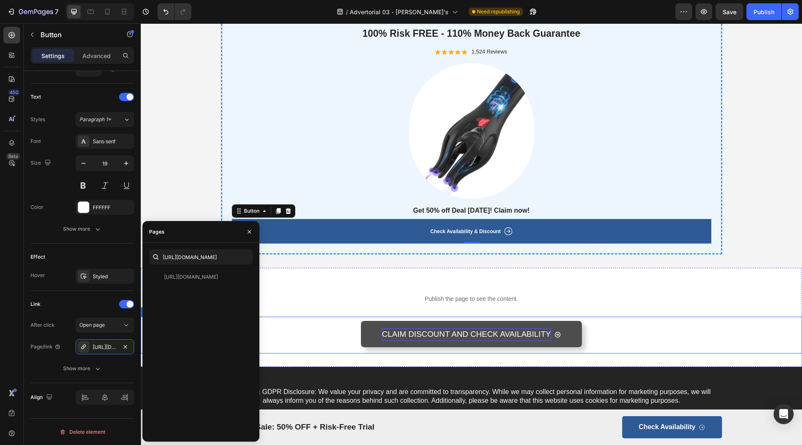
click at [428, 332] on span "CLAIM DISCOUNT AND CHECK AVAILABILITY" at bounding box center [466, 333] width 169 height 9
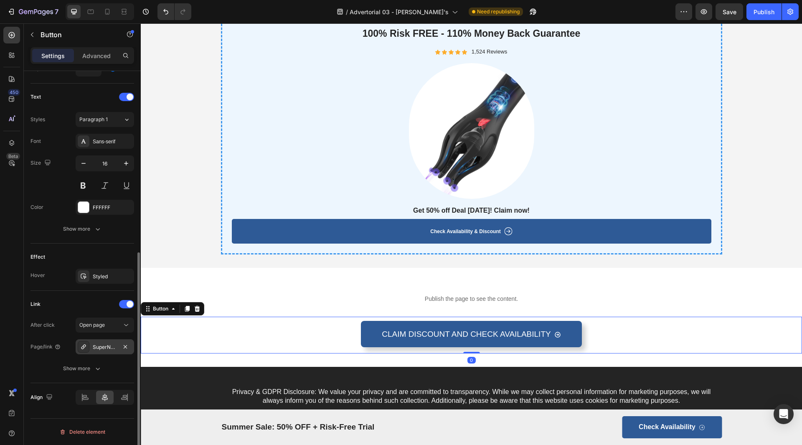
click at [103, 344] on div "SuperNova™ Performance System" at bounding box center [105, 347] width 24 height 8
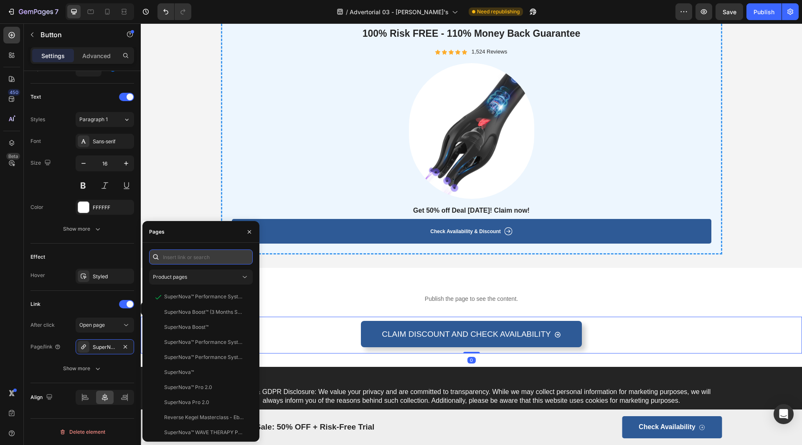
click at [190, 259] on input "text" at bounding box center [201, 256] width 104 height 15
paste input "https://sorreno.com/products/peyronies-trainer"
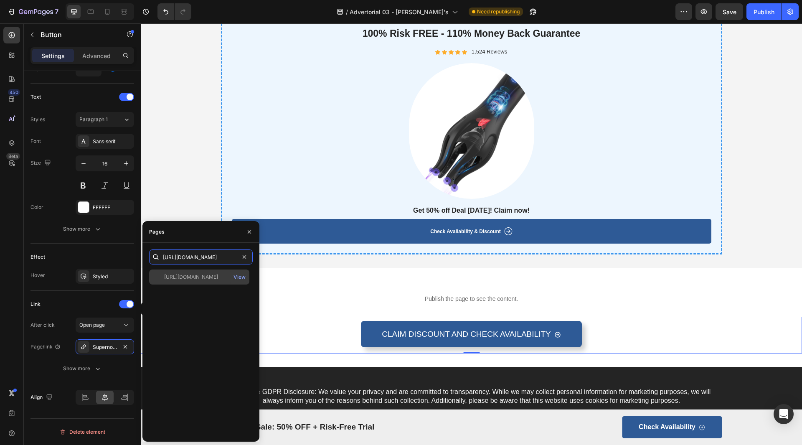
type input "https://sorreno.com/products/peyronies-trainer"
click at [197, 278] on div "https://sorreno.com/products/peyronies-trainer" at bounding box center [191, 277] width 54 height 8
click at [770, 17] on button "Publish" at bounding box center [763, 11] width 35 height 17
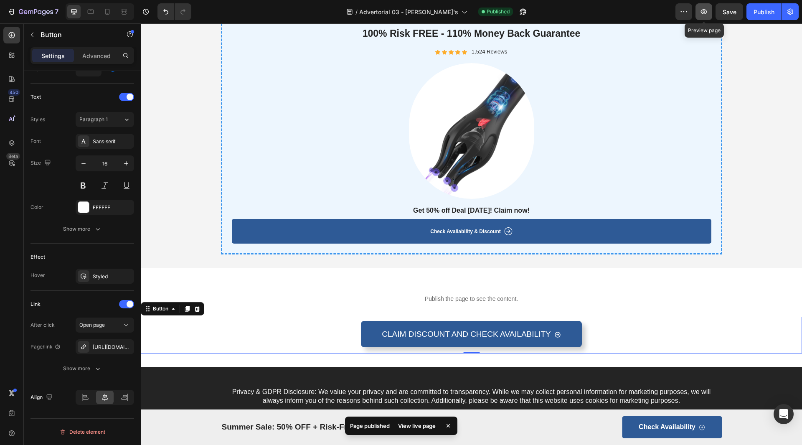
click at [705, 9] on icon "button" at bounding box center [703, 12] width 8 height 8
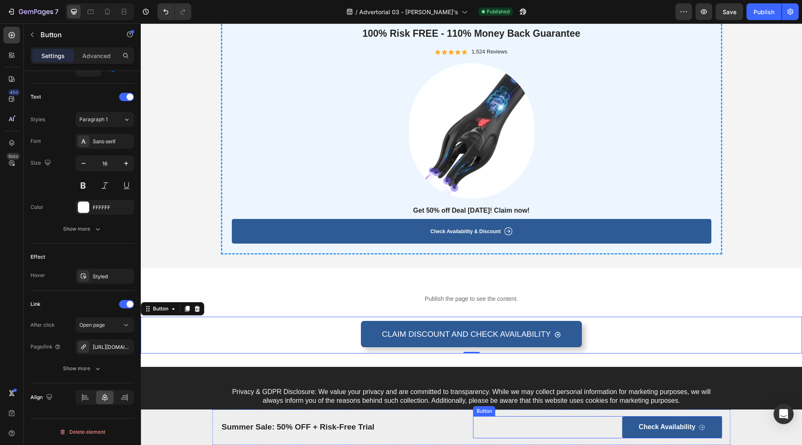
click at [602, 426] on div "Check Availability Button" at bounding box center [597, 427] width 249 height 22
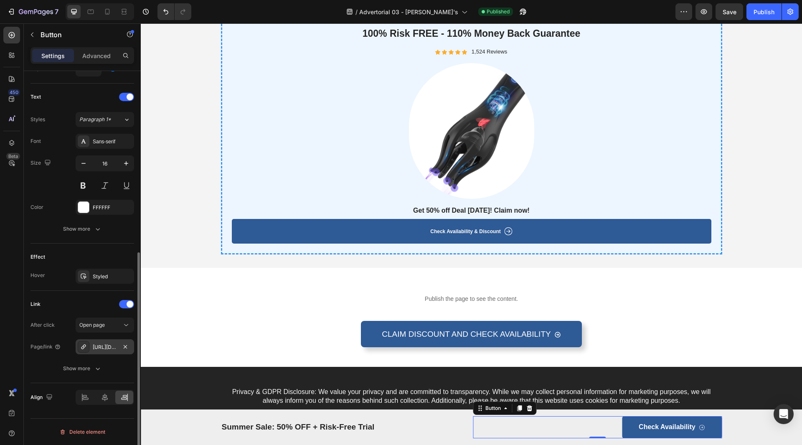
click at [111, 347] on div "https://sorreno.com/peyronies-trainer" at bounding box center [105, 347] width 24 height 8
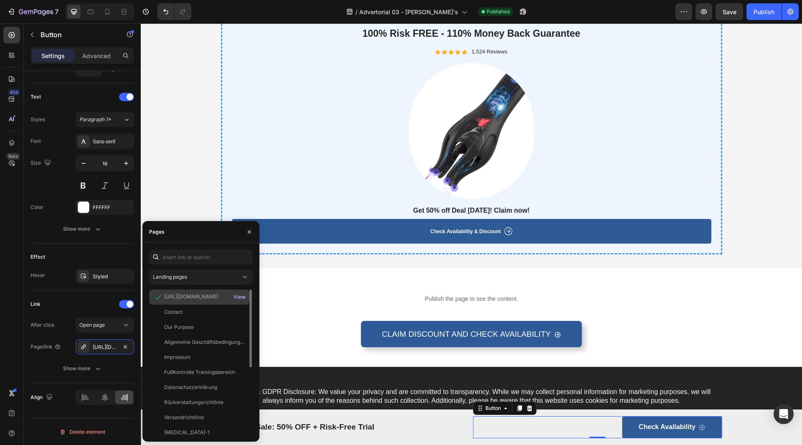
click at [238, 294] on div "View" at bounding box center [239, 297] width 12 height 8
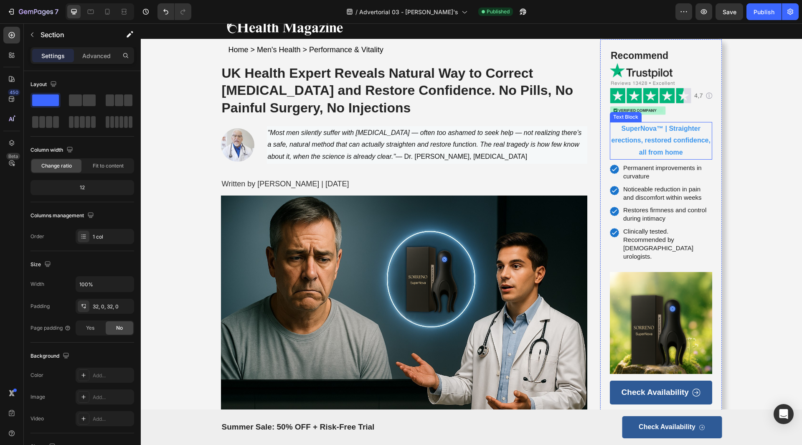
scroll to position [209, 0]
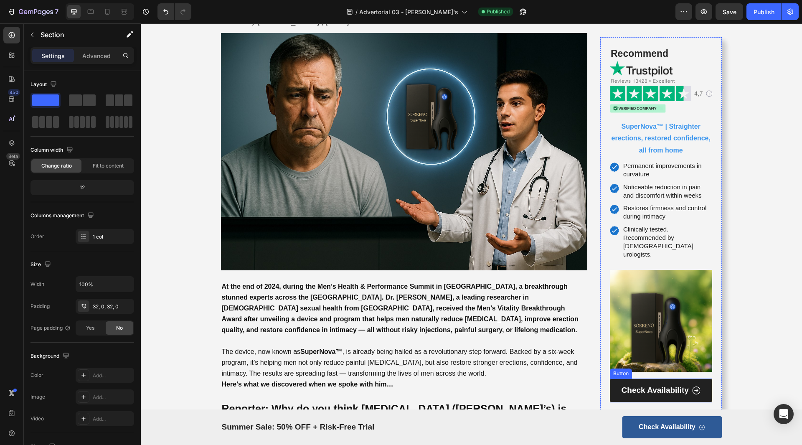
click at [659, 387] on link "Check Availability" at bounding box center [661, 390] width 102 height 24
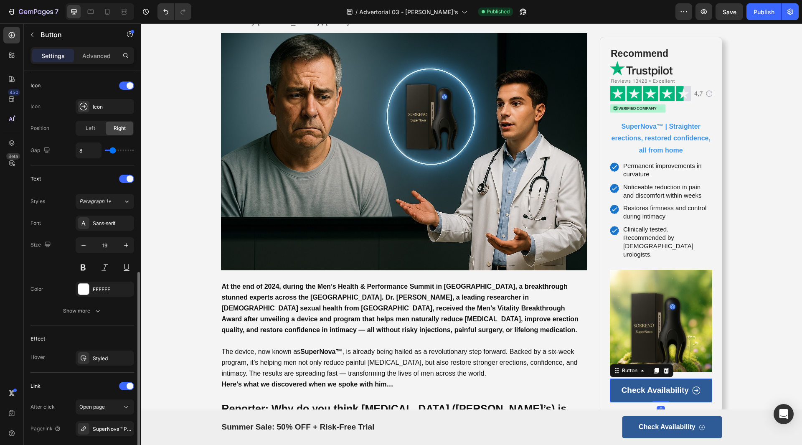
scroll to position [332, 0]
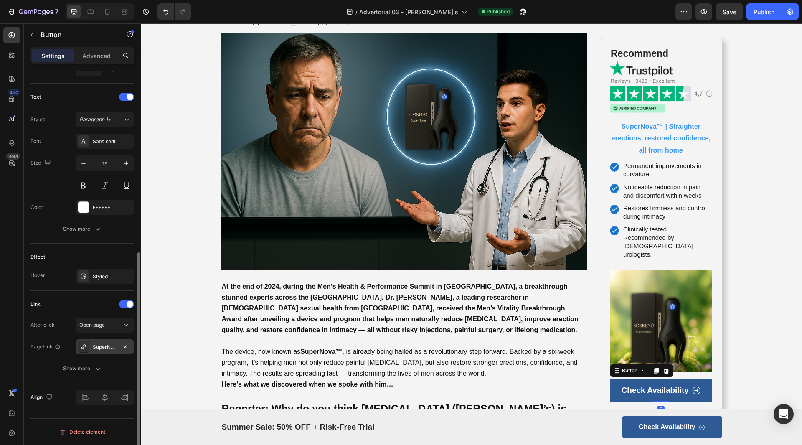
click at [102, 352] on div "SuperNova™ Performance System" at bounding box center [105, 346] width 58 height 15
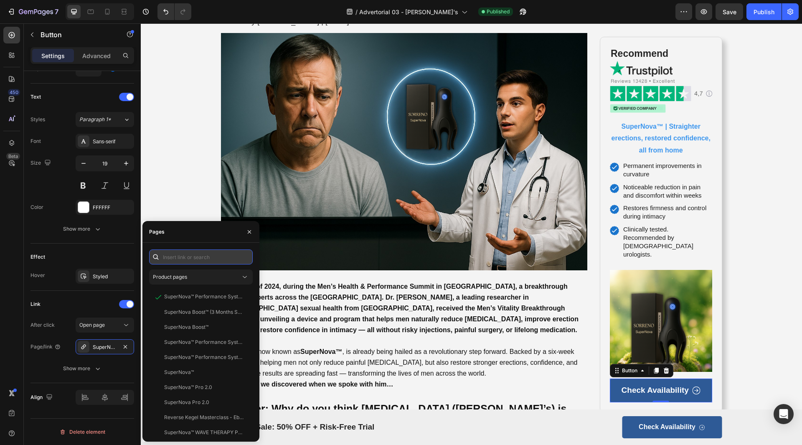
click at [186, 258] on input "text" at bounding box center [201, 256] width 104 height 15
paste input "https://sorreno.com/products/peyronies-trainer"
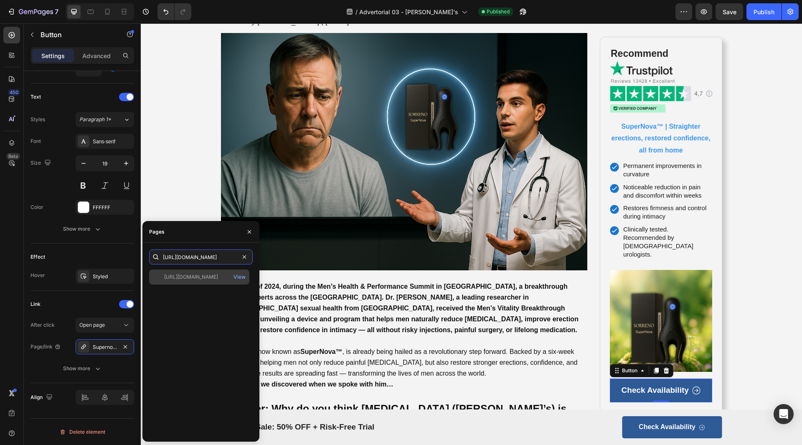
type input "https://sorreno.com/products/peyronies-trainer"
click at [210, 274] on div "https://sorreno.com/products/peyronies-trainer" at bounding box center [191, 277] width 54 height 8
click at [208, 274] on div "https://sorreno.com/products/peyronies-trainer" at bounding box center [191, 277] width 54 height 8
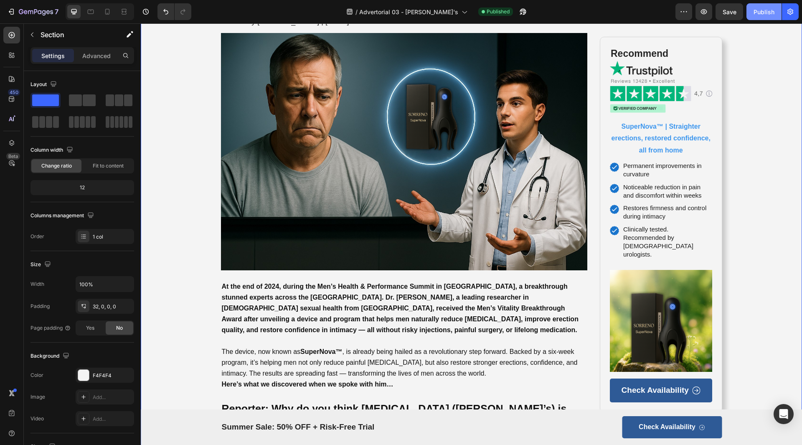
drag, startPoint x: 754, startPoint y: 11, endPoint x: 583, endPoint y: 5, distance: 170.5
click at [754, 11] on div "Publish" at bounding box center [763, 12] width 21 height 9
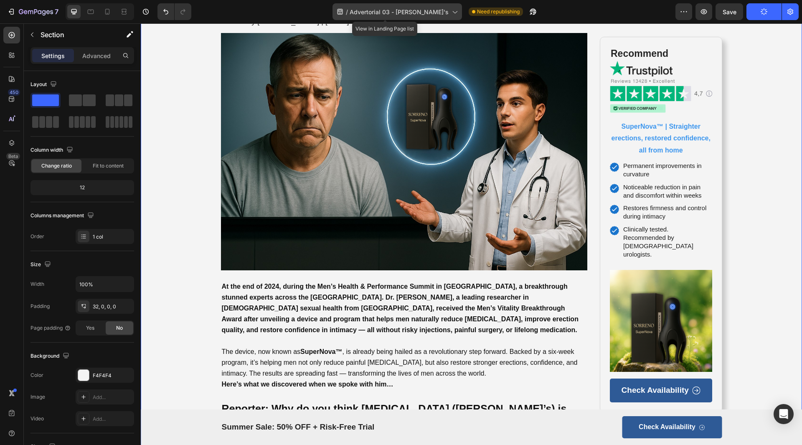
click at [450, 10] on icon at bounding box center [454, 12] width 8 height 8
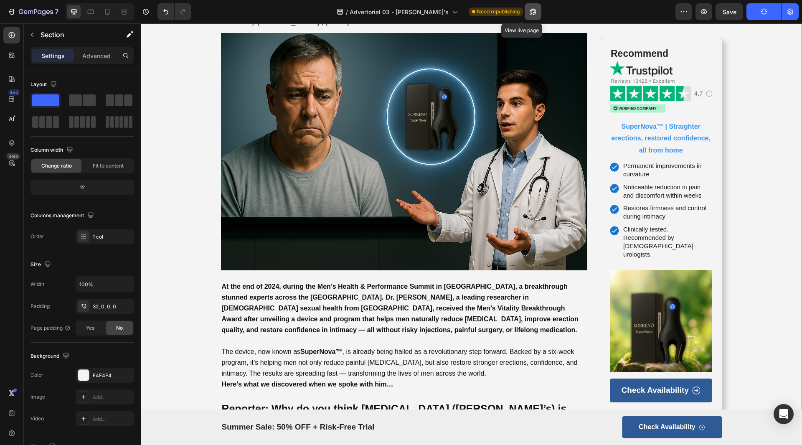
click at [529, 11] on icon "button" at bounding box center [533, 12] width 8 height 8
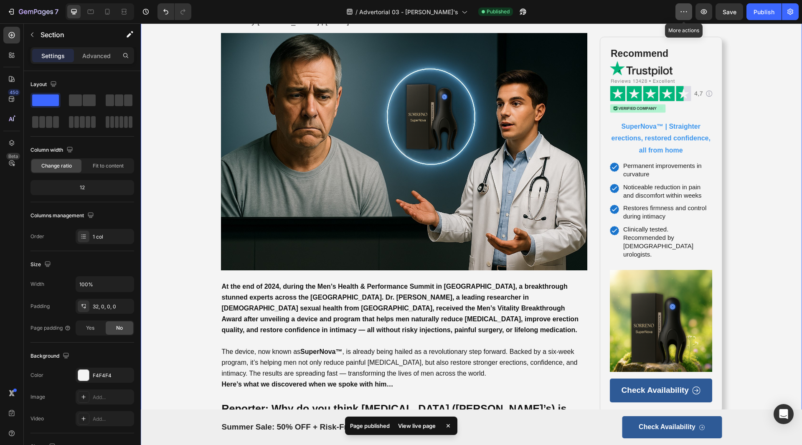
drag, startPoint x: 676, startPoint y: 8, endPoint x: 492, endPoint y: 55, distance: 190.1
click at [676, 8] on button "button" at bounding box center [683, 11] width 17 height 17
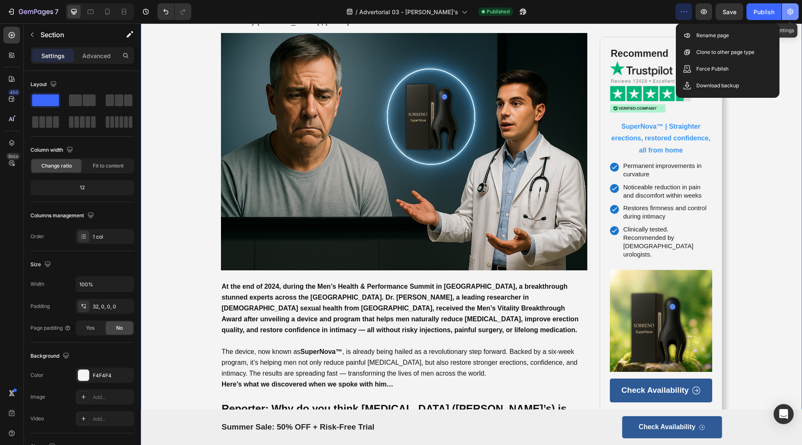
click at [786, 14] on icon "button" at bounding box center [790, 12] width 8 height 8
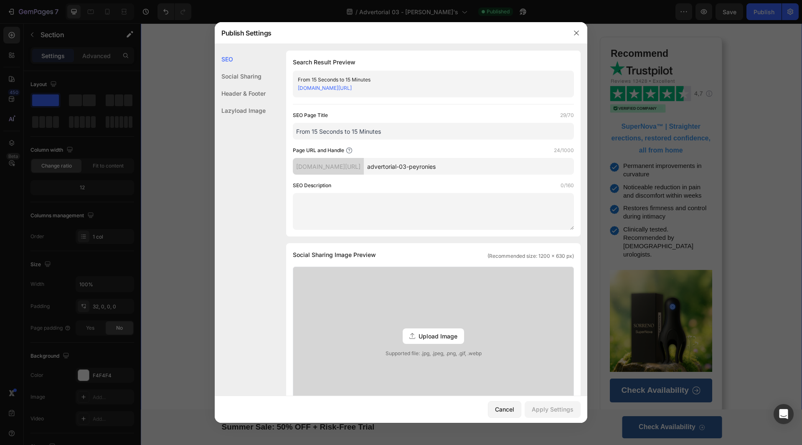
click at [358, 76] on div "From 15 Seconds to 15 Minutes" at bounding box center [426, 80] width 257 height 8
click at [400, 132] on input "From 15 Seconds to 15 Minutes" at bounding box center [433, 131] width 281 height 17
click at [572, 32] on button "button" at bounding box center [576, 32] width 13 height 13
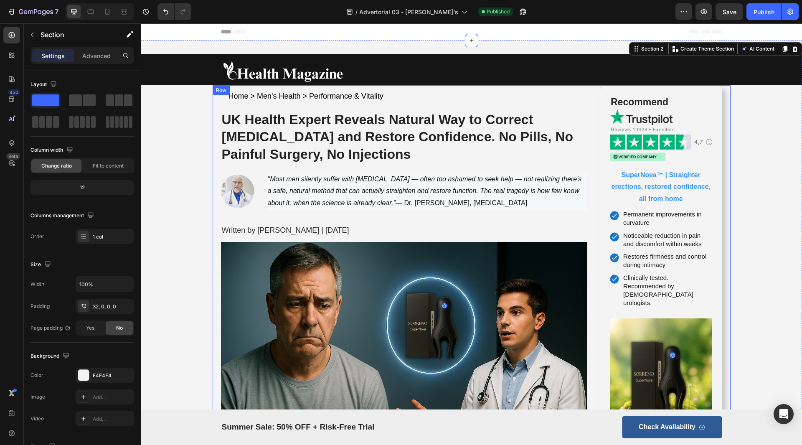
drag, startPoint x: 731, startPoint y: 306, endPoint x: 725, endPoint y: 155, distance: 151.7
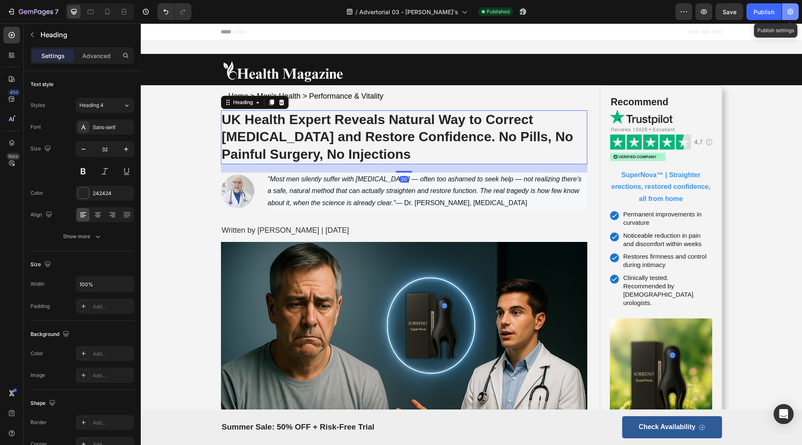
click at [790, 10] on icon "button" at bounding box center [790, 12] width 8 height 8
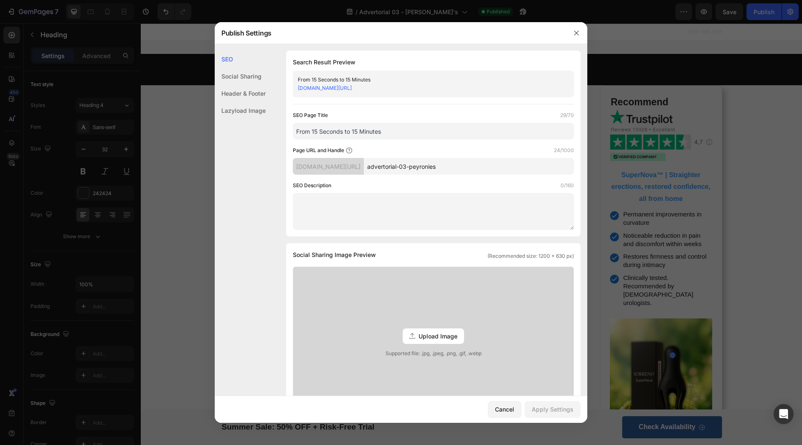
click at [409, 132] on input "From 15 Seconds to 15 Minutes" at bounding box center [433, 131] width 281 height 17
drag, startPoint x: 576, startPoint y: 36, endPoint x: 435, endPoint y: 40, distance: 141.2
click at [576, 36] on icon "button" at bounding box center [576, 33] width 7 height 7
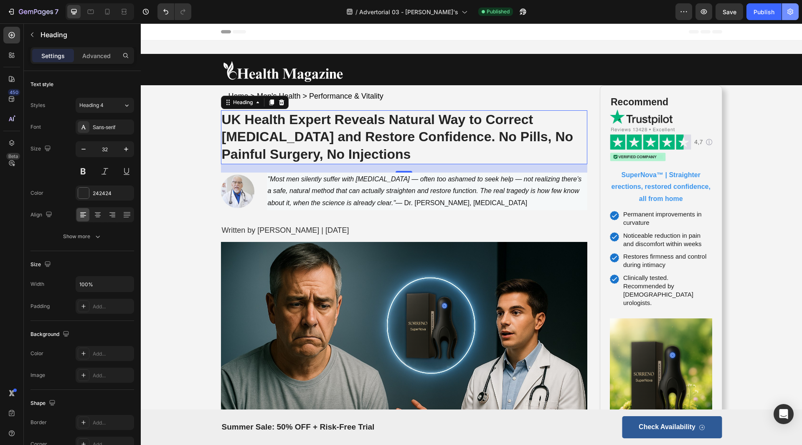
click at [786, 12] on icon "button" at bounding box center [790, 12] width 8 height 8
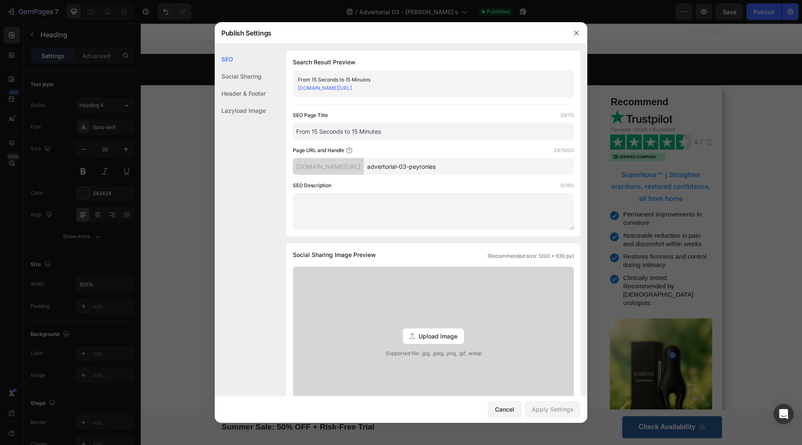
click at [439, 165] on input "advertorial-03-peyronies" at bounding box center [469, 166] width 210 height 17
drag, startPoint x: 470, startPoint y: 167, endPoint x: 433, endPoint y: 162, distance: 36.7
click at [433, 162] on input "advertorial-03-peyronies" at bounding box center [469, 166] width 210 height 17
type input "advertorial-03"
click at [476, 155] on div "Page URL and Handle 14/1000 jfsd3k-sn.myshopify.com/pages/ advertorial-03" at bounding box center [433, 160] width 281 height 28
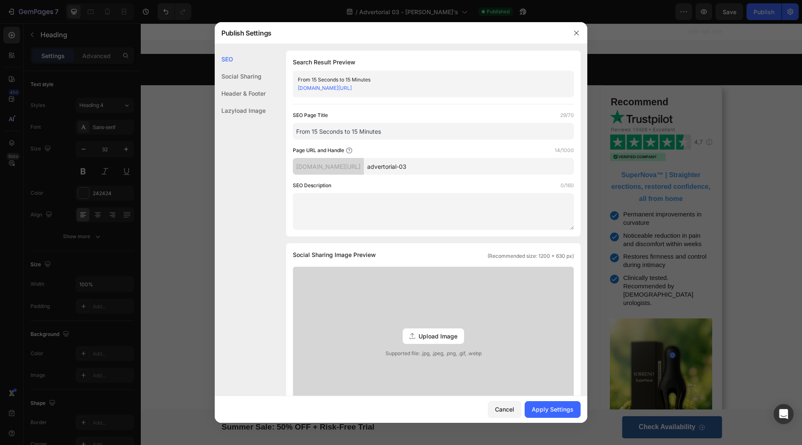
click at [400, 136] on input "From 15 Seconds to 15 Minutes" at bounding box center [433, 131] width 281 height 17
click at [400, 133] on input "From 15 Seconds to 15 Minutes" at bounding box center [433, 131] width 281 height 17
paste input "Natural Peyronie’s Treatment"
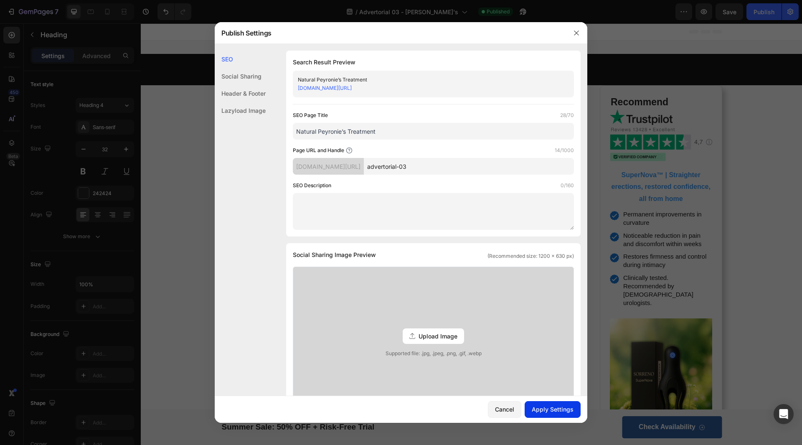
type input "Natural Peyronie’s Treatment"
click at [562, 409] on div "Apply Settings" at bounding box center [553, 409] width 42 height 9
click at [573, 34] on icon "button" at bounding box center [576, 33] width 7 height 7
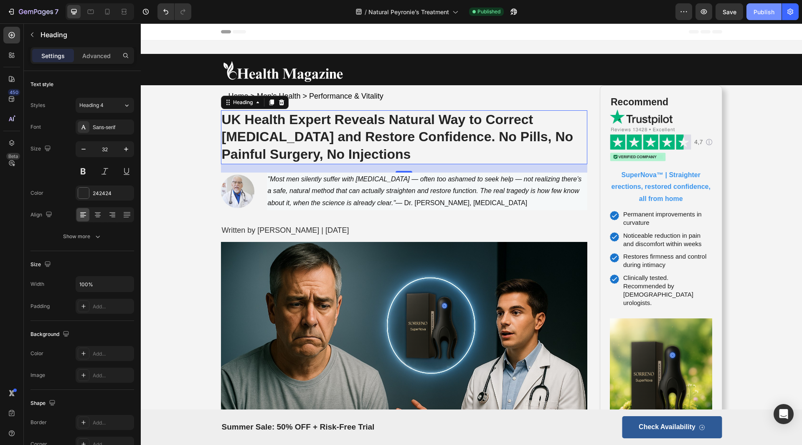
click at [757, 10] on div "Publish" at bounding box center [763, 12] width 21 height 9
